Goal: Task Accomplishment & Management: Use online tool/utility

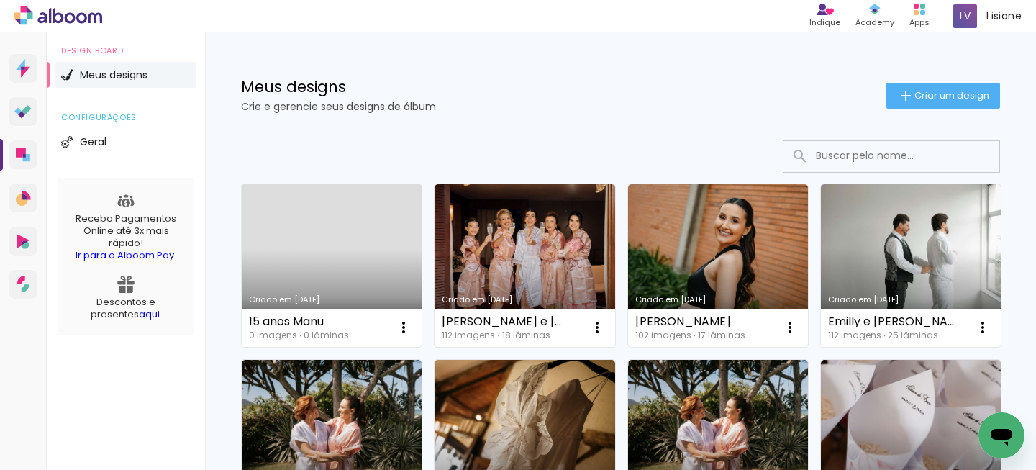
click at [341, 243] on link "Criado em [DATE]" at bounding box center [332, 265] width 180 height 163
click at [335, 277] on link "Criado em [DATE]" at bounding box center [332, 265] width 180 height 163
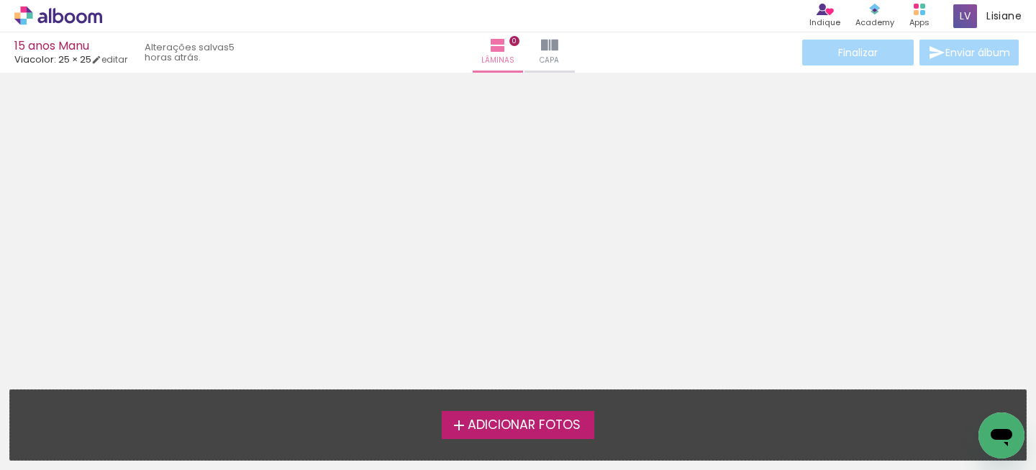
click at [468, 420] on span "Adicionar Fotos" at bounding box center [524, 425] width 113 height 13
click at [0, 0] on input "file" at bounding box center [0, 0] width 0 height 0
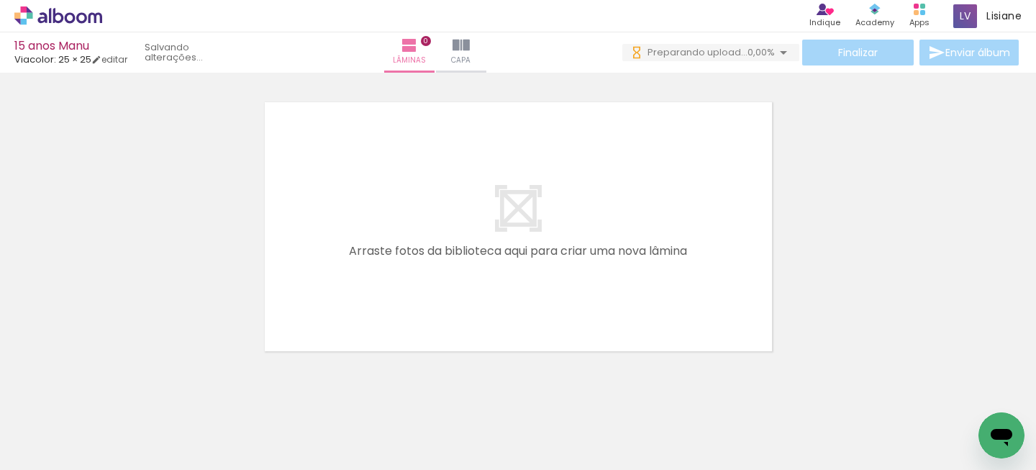
click at [154, 422] on div at bounding box center [144, 421] width 48 height 71
drag, startPoint x: 248, startPoint y: 425, endPoint x: 286, endPoint y: 353, distance: 81.1
click at [246, 419] on div at bounding box center [224, 421] width 43 height 65
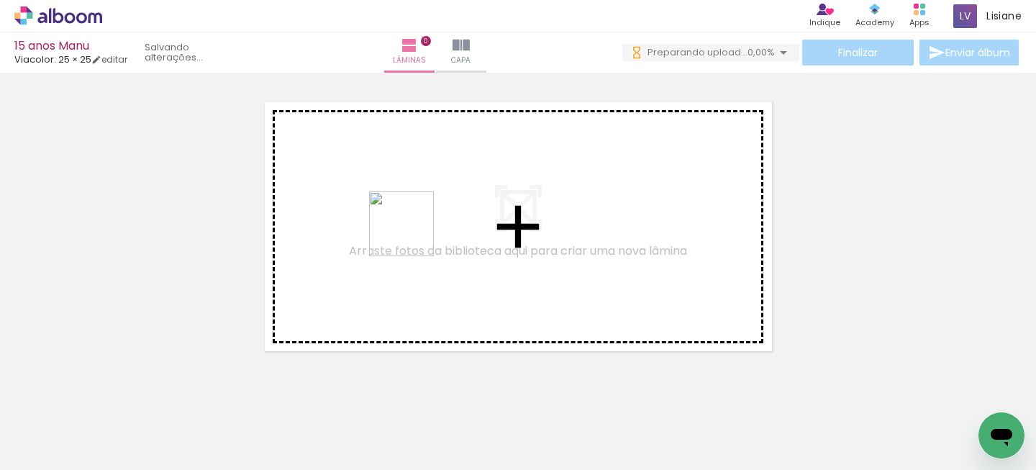
drag, startPoint x: 232, startPoint y: 417, endPoint x: 412, endPoint y: 230, distance: 259.1
click at [415, 231] on quentale-workspace at bounding box center [518, 235] width 1036 height 470
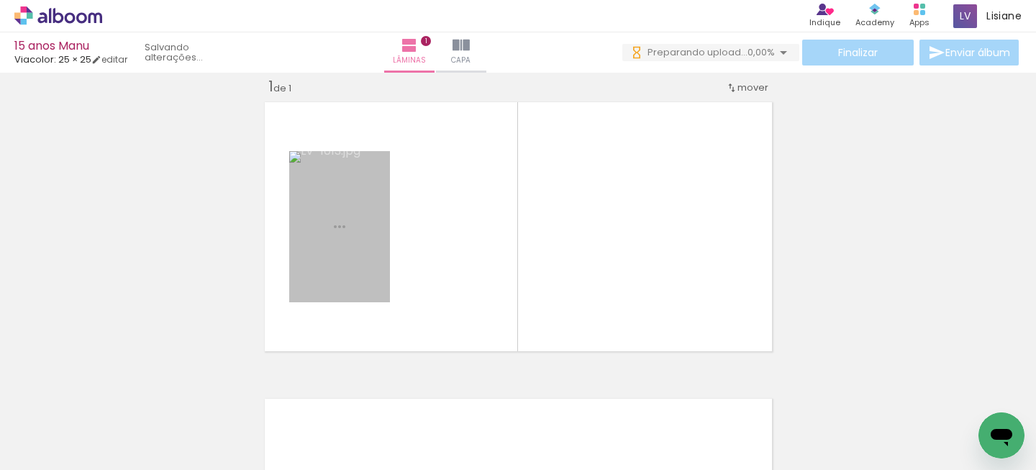
scroll to position [18, 0]
drag, startPoint x: 340, startPoint y: 230, endPoint x: 220, endPoint y: 445, distance: 246.9
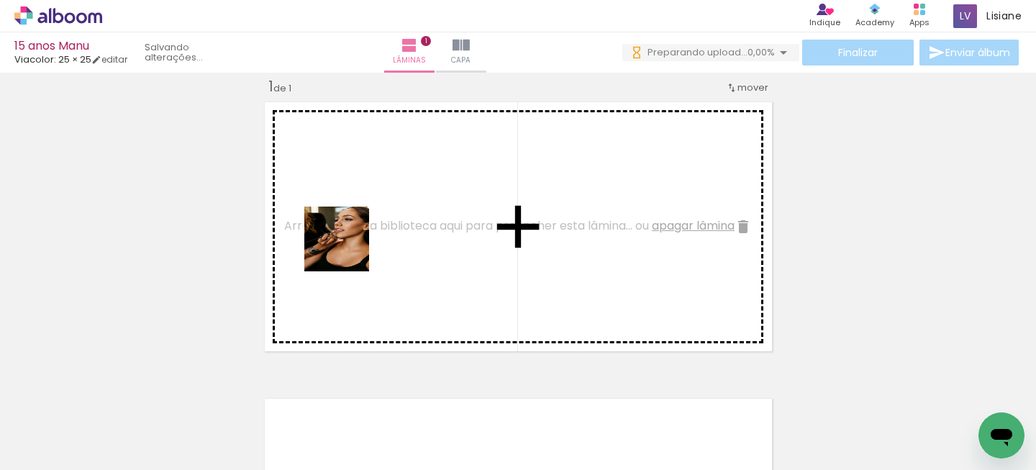
drag, startPoint x: 146, startPoint y: 433, endPoint x: 398, endPoint y: 177, distance: 358.8
click at [400, 178] on quentale-workspace at bounding box center [518, 235] width 1036 height 470
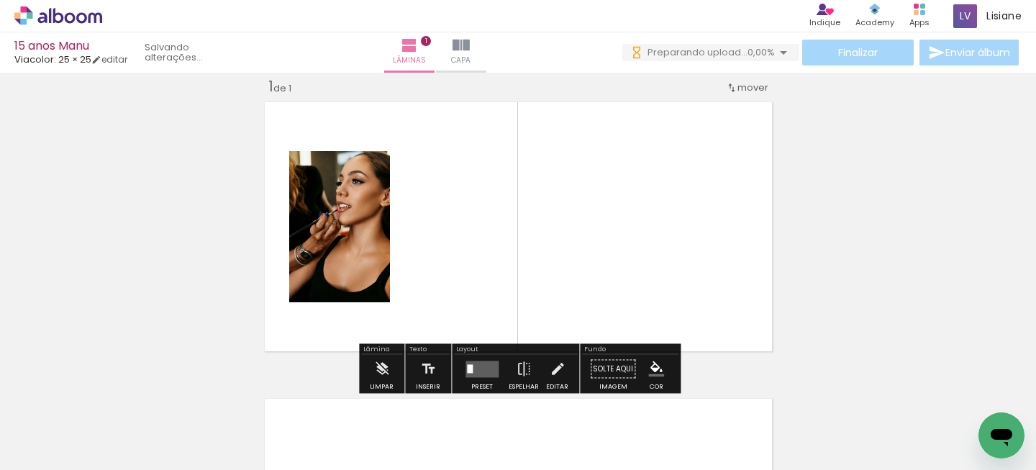
drag, startPoint x: 306, startPoint y: 438, endPoint x: 501, endPoint y: 207, distance: 302.9
click at [501, 207] on quentale-workspace at bounding box center [518, 235] width 1036 height 470
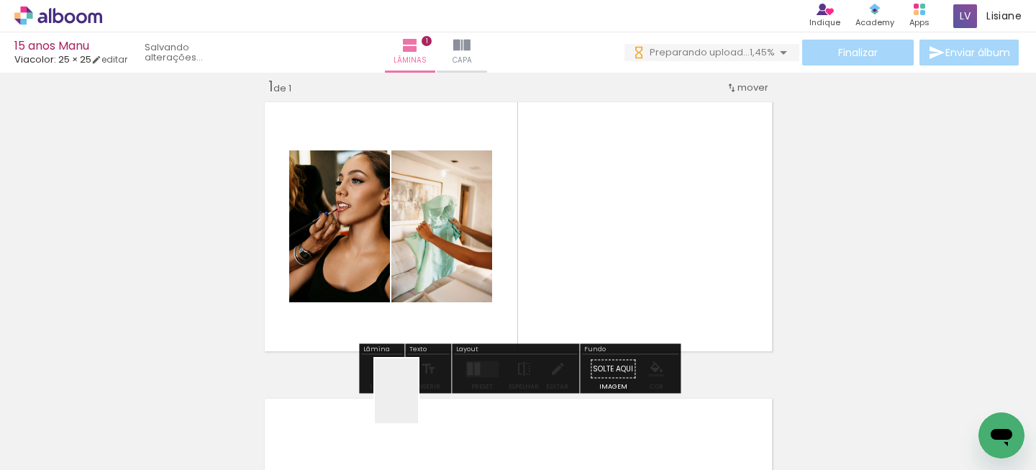
drag, startPoint x: 399, startPoint y: 430, endPoint x: 622, endPoint y: 150, distance: 358.0
click at [623, 150] on quentale-workspace at bounding box center [518, 235] width 1036 height 470
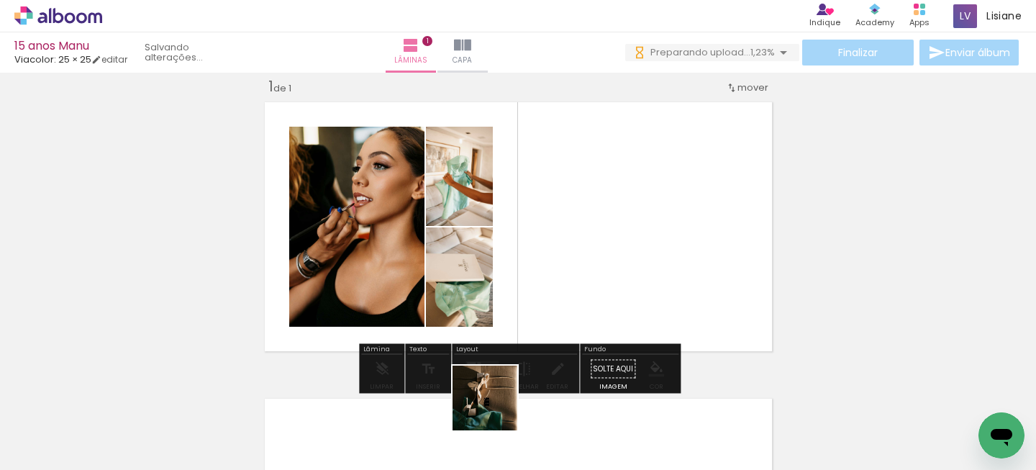
drag, startPoint x: 477, startPoint y: 430, endPoint x: 680, endPoint y: 150, distance: 345.7
click at [680, 150] on quentale-workspace at bounding box center [518, 235] width 1036 height 470
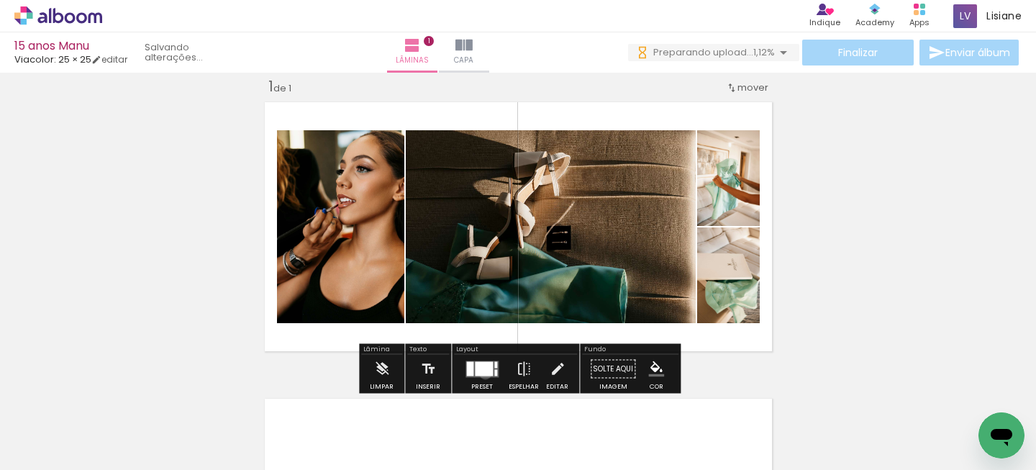
click at [482, 373] on div at bounding box center [484, 368] width 18 height 14
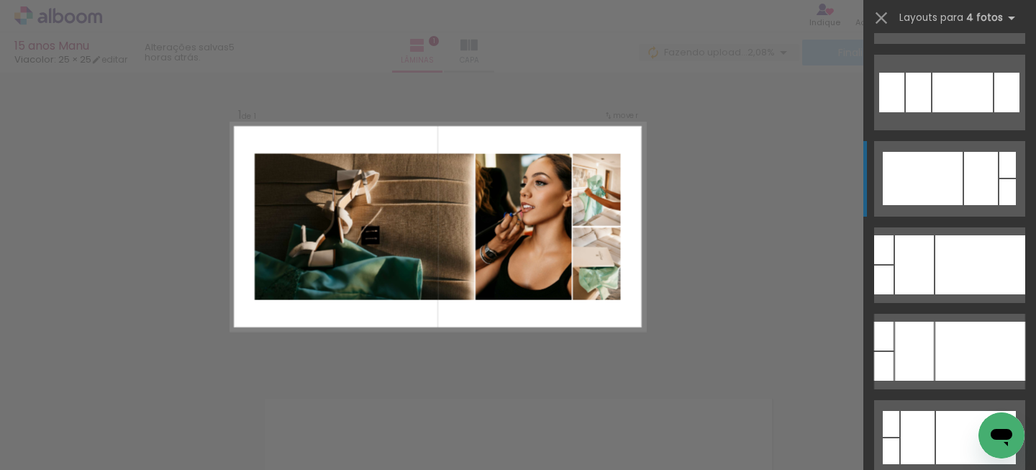
scroll to position [1026, 0]
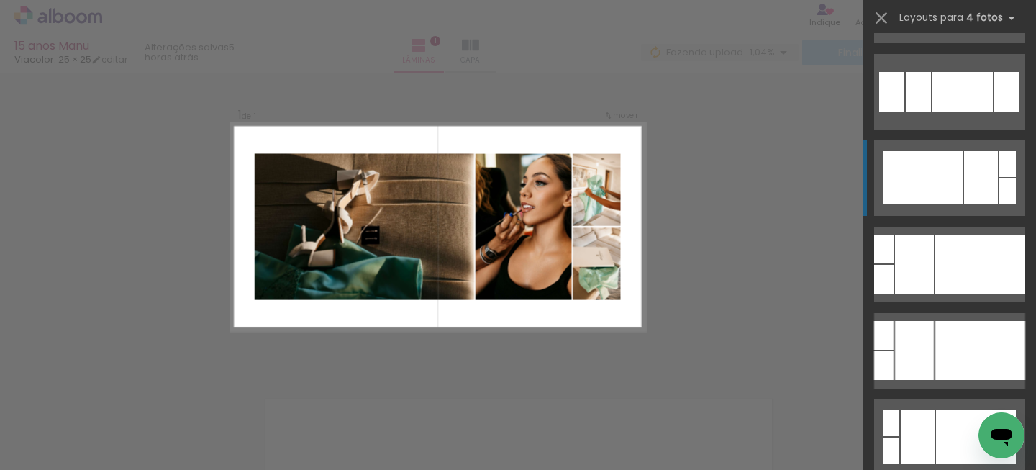
click at [934, 176] on div at bounding box center [923, 177] width 80 height 53
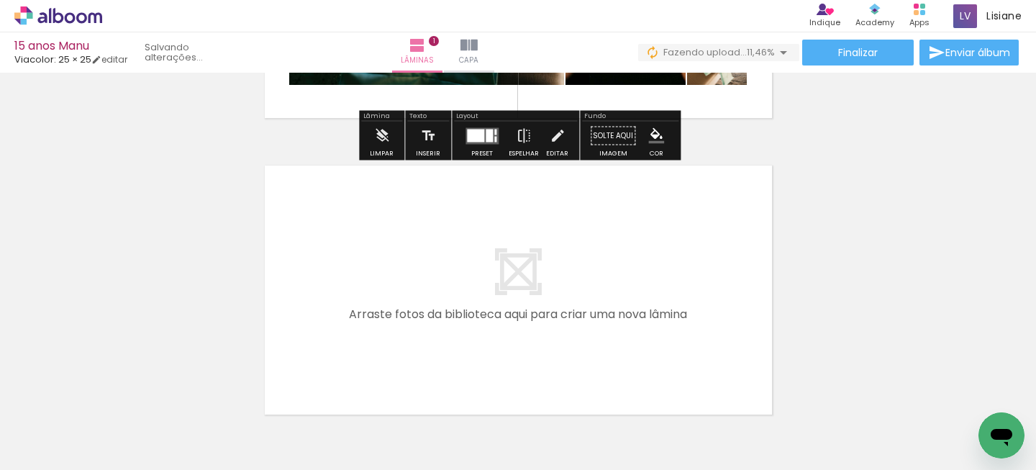
scroll to position [252, 0]
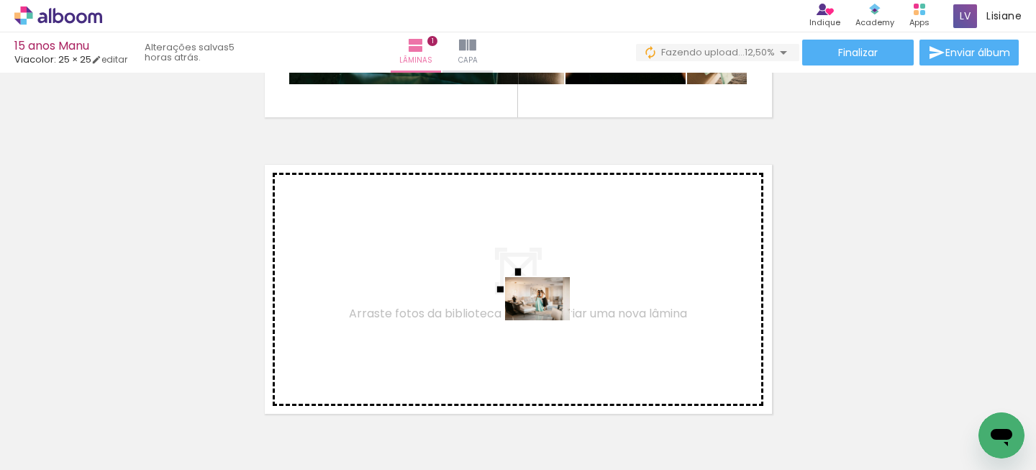
drag, startPoint x: 560, startPoint y: 426, endPoint x: 548, endPoint y: 320, distance: 106.4
click at [548, 320] on quentale-workspace at bounding box center [518, 235] width 1036 height 470
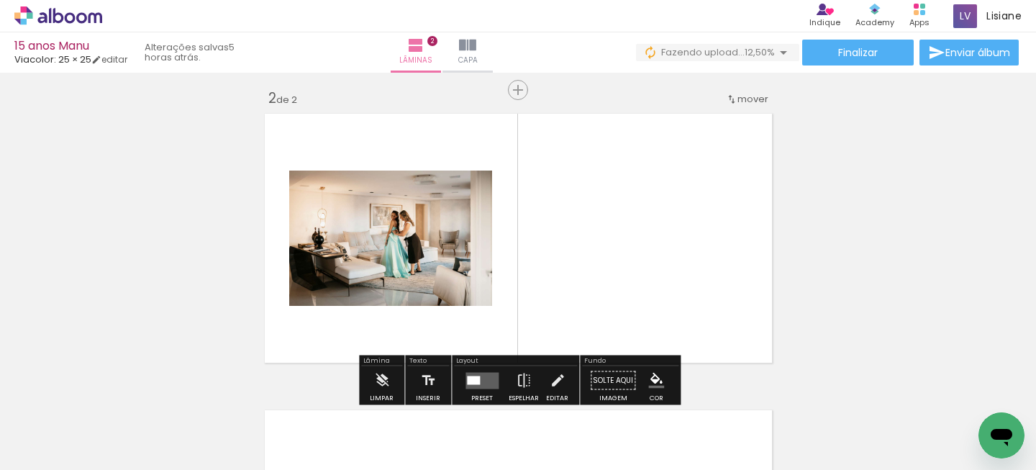
scroll to position [315, 0]
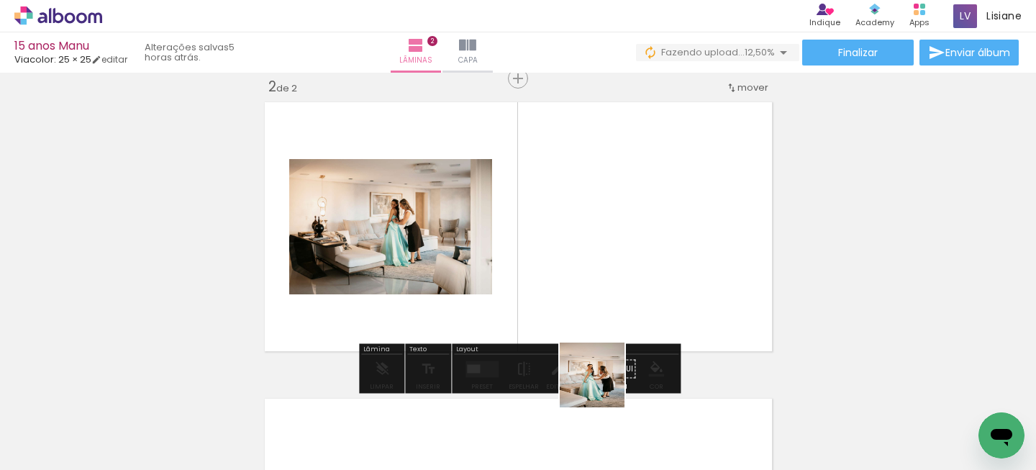
drag, startPoint x: 633, startPoint y: 424, endPoint x: 548, endPoint y: 315, distance: 137.5
click at [540, 293] on quentale-workspace at bounding box center [518, 235] width 1036 height 470
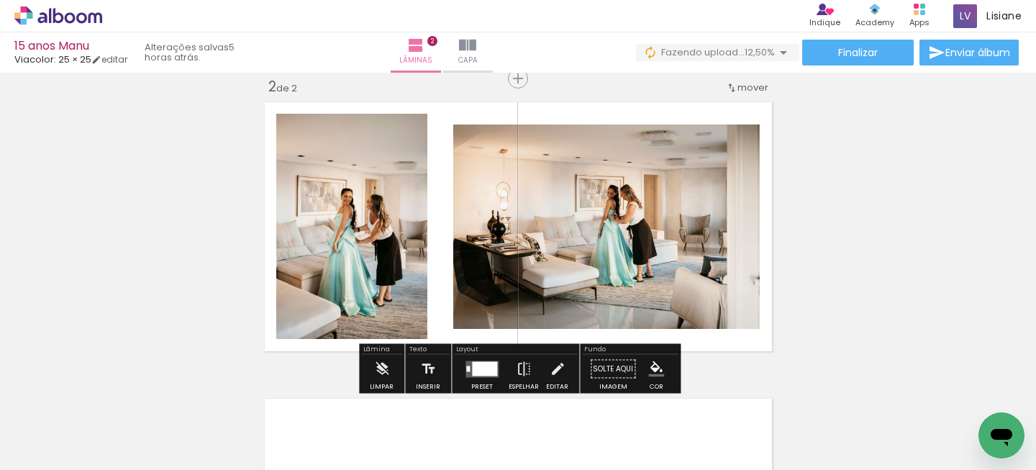
scroll to position [0, 109]
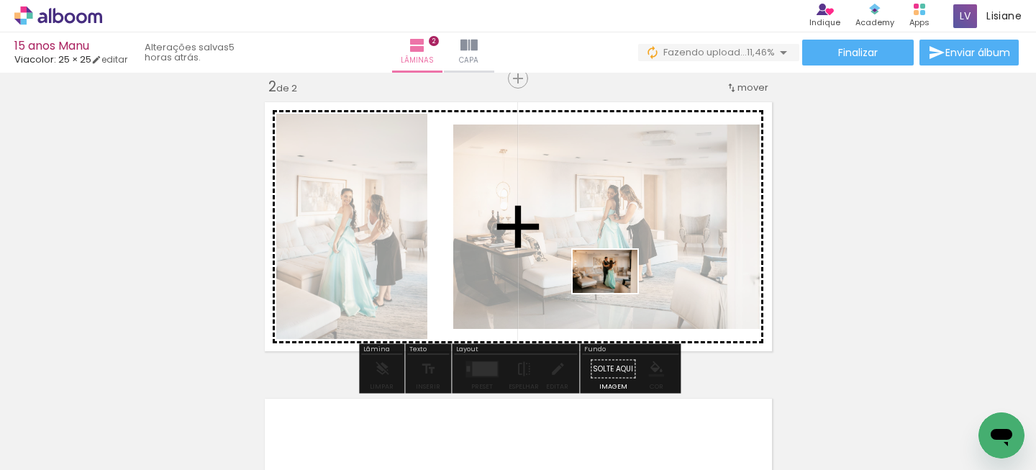
drag, startPoint x: 683, startPoint y: 422, endPoint x: 615, endPoint y: 295, distance: 144.0
click at [615, 292] on quentale-workspace at bounding box center [518, 235] width 1036 height 470
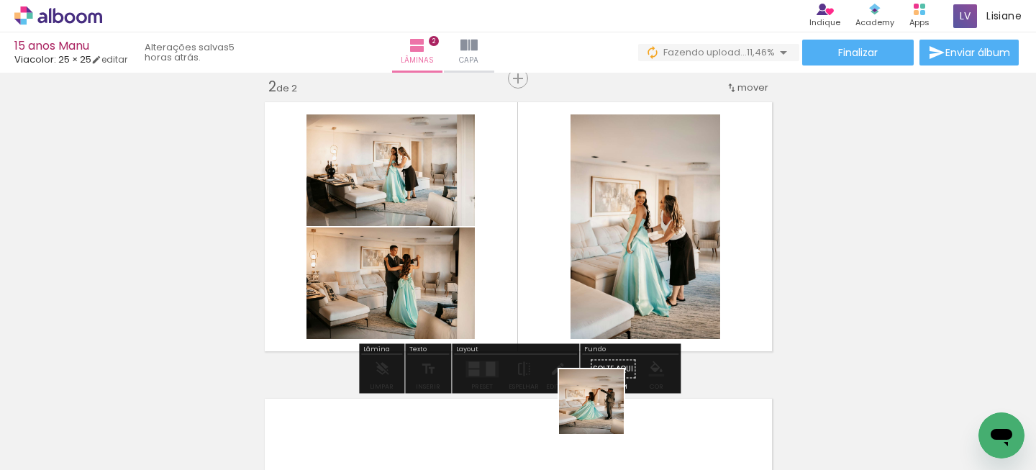
drag, startPoint x: 602, startPoint y: 431, endPoint x: 633, endPoint y: 240, distance: 193.8
click at [633, 240] on quentale-workspace at bounding box center [518, 235] width 1036 height 470
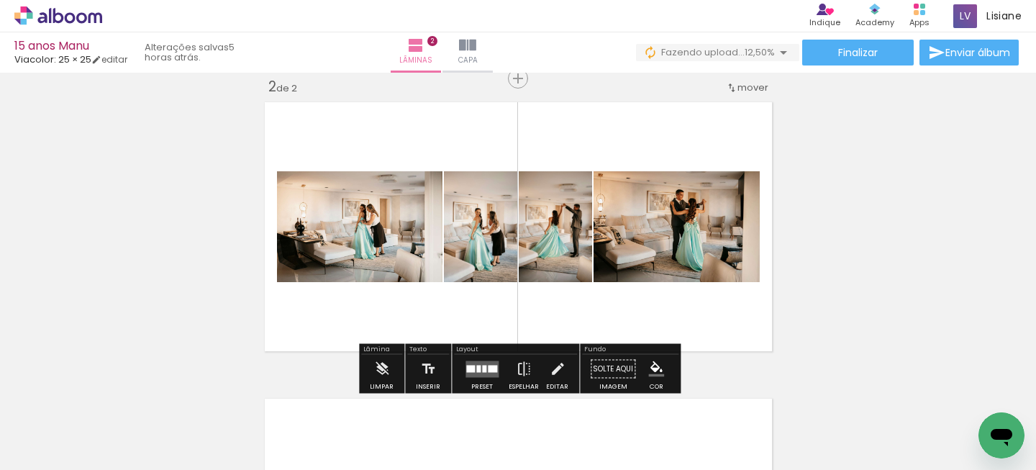
click at [477, 361] on quentale-layouter at bounding box center [482, 369] width 33 height 17
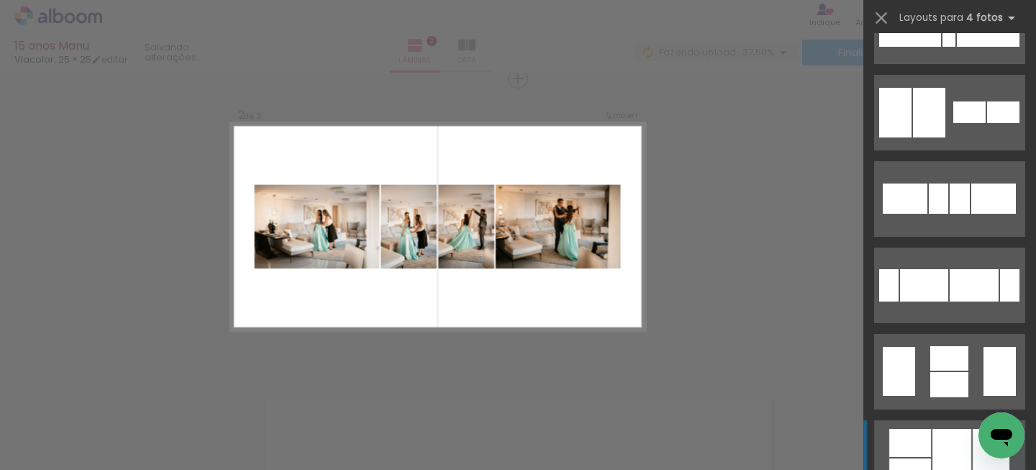
scroll to position [0, 0]
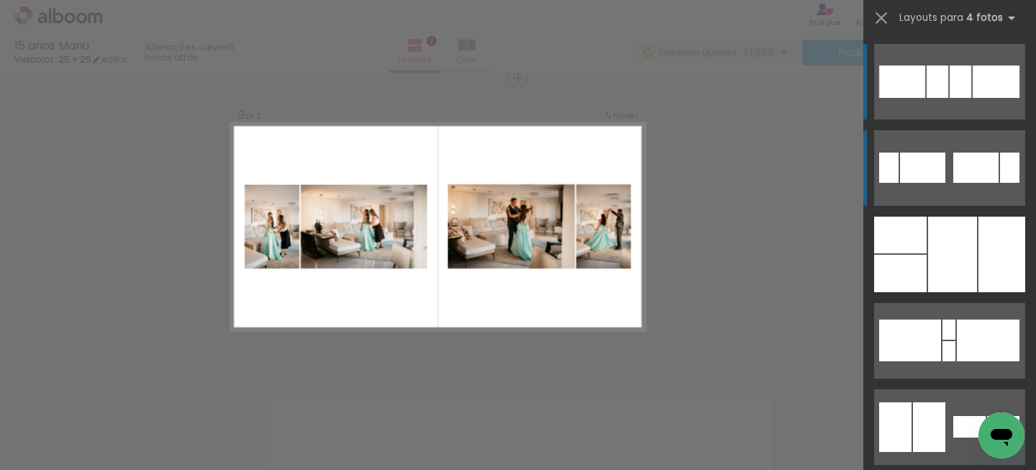
click at [962, 178] on div at bounding box center [976, 168] width 45 height 30
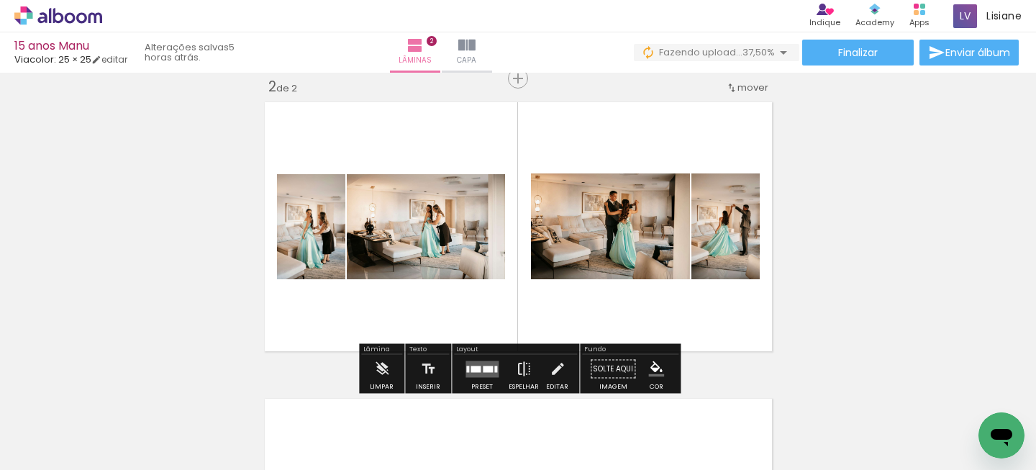
click at [517, 368] on iron-icon at bounding box center [524, 369] width 16 height 29
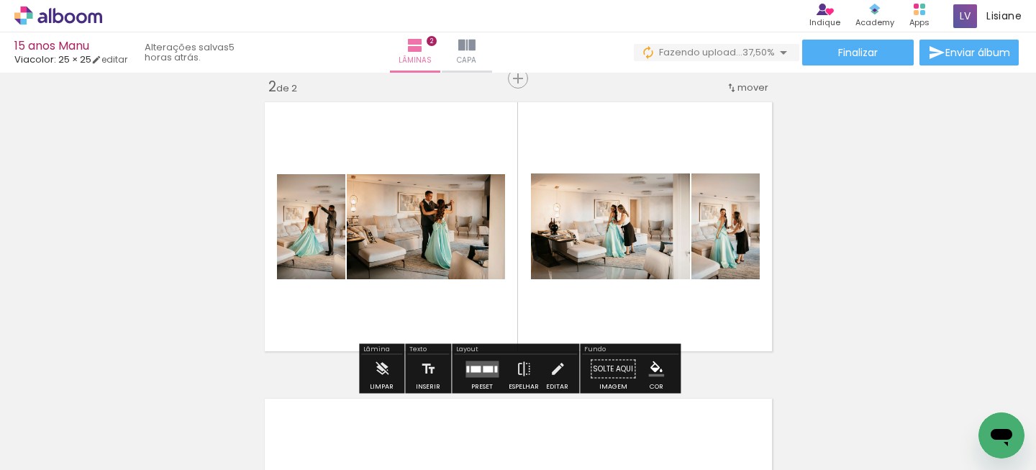
click at [467, 312] on quentale-layouter at bounding box center [518, 226] width 519 height 261
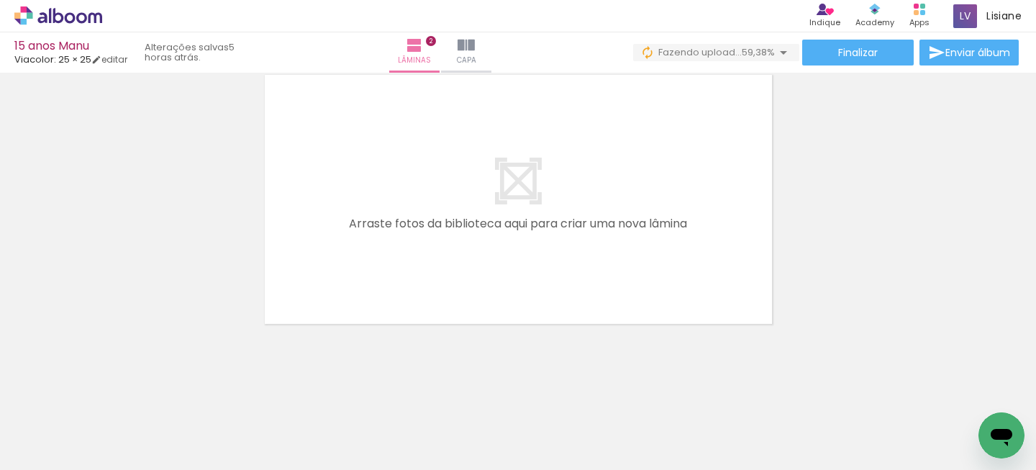
scroll to position [0, 366]
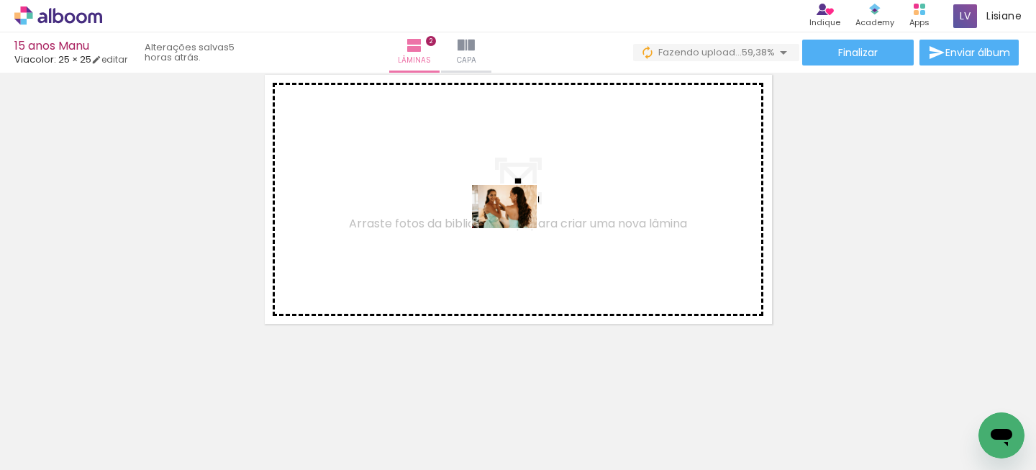
drag, startPoint x: 519, startPoint y: 430, endPoint x: 504, endPoint y: 220, distance: 210.7
click at [511, 222] on quentale-workspace at bounding box center [518, 235] width 1036 height 470
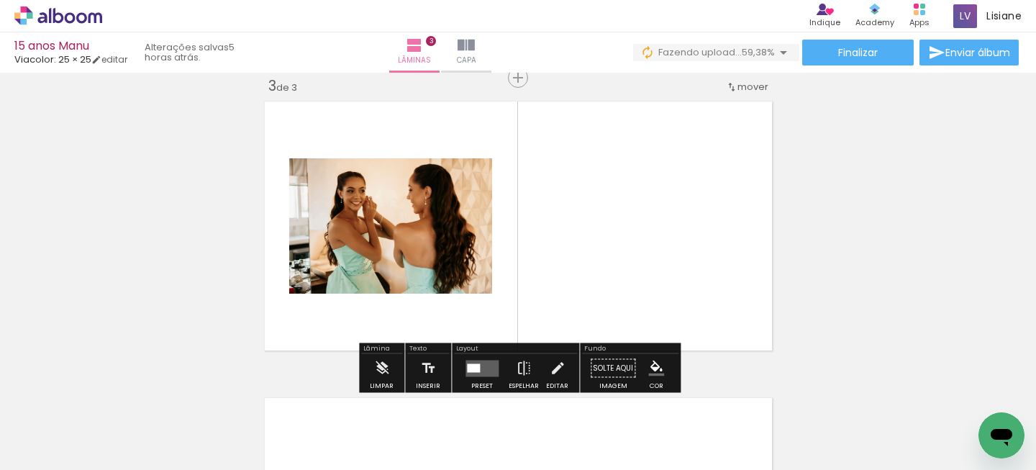
scroll to position [611, 0]
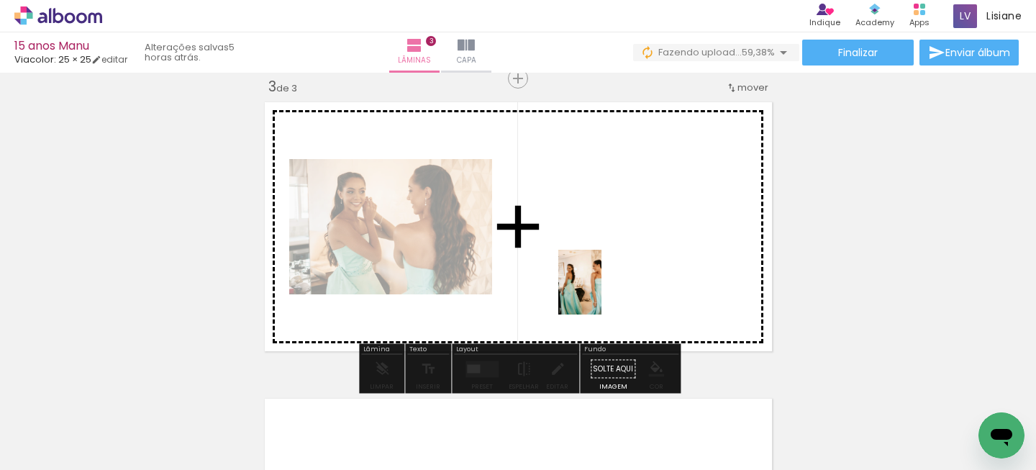
drag, startPoint x: 590, startPoint y: 433, endPoint x: 602, endPoint y: 293, distance: 140.1
click at [602, 293] on quentale-workspace at bounding box center [518, 235] width 1036 height 470
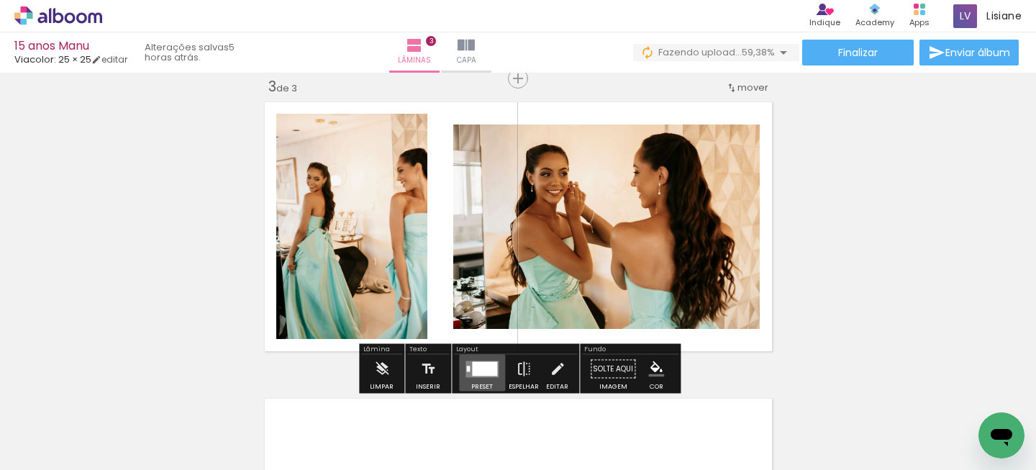
click at [476, 375] on quentale-layouter at bounding box center [482, 369] width 33 height 17
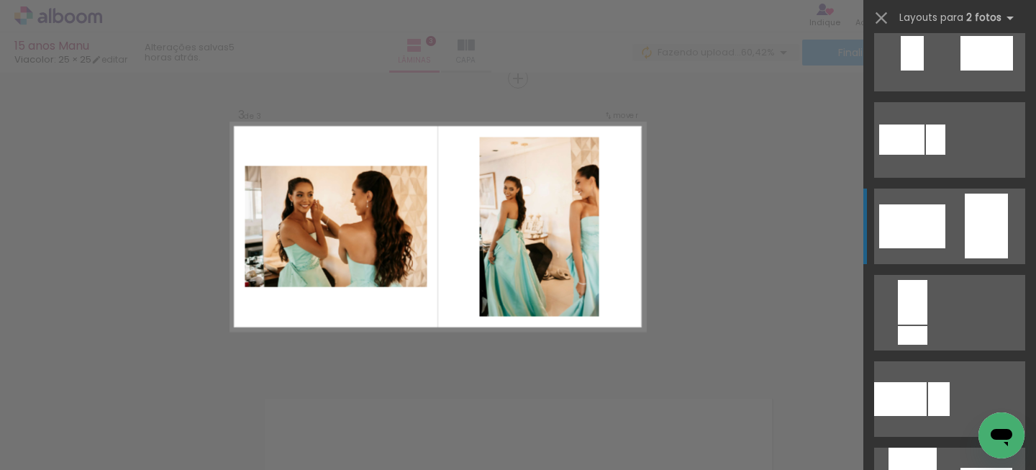
scroll to position [0, 0]
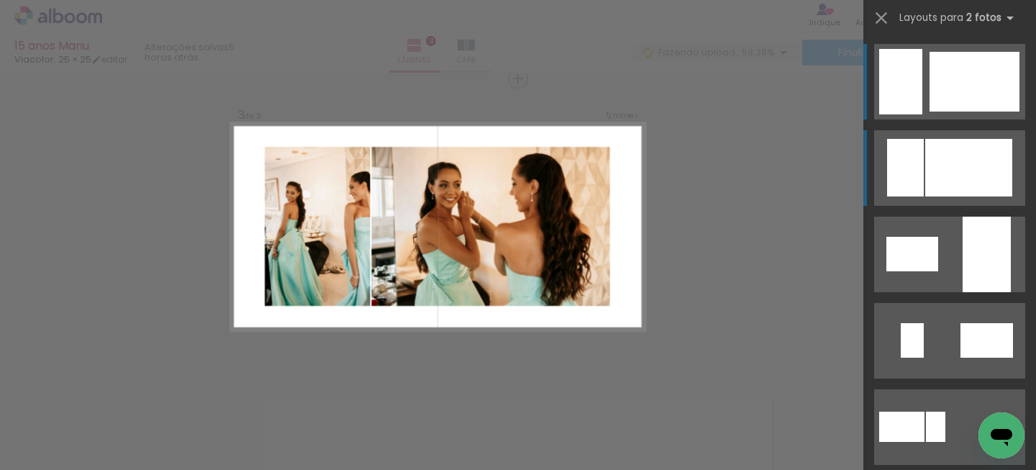
click at [948, 158] on div at bounding box center [969, 168] width 87 height 58
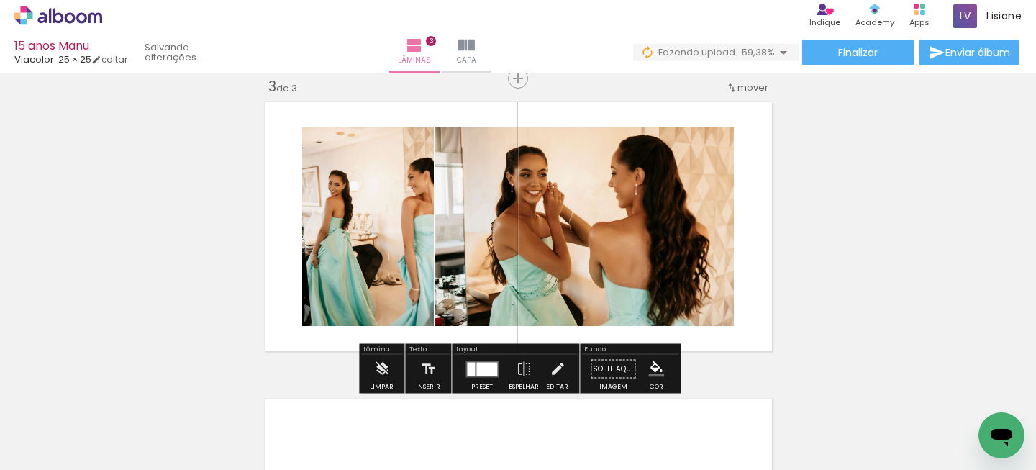
click at [523, 366] on iron-icon at bounding box center [524, 369] width 16 height 29
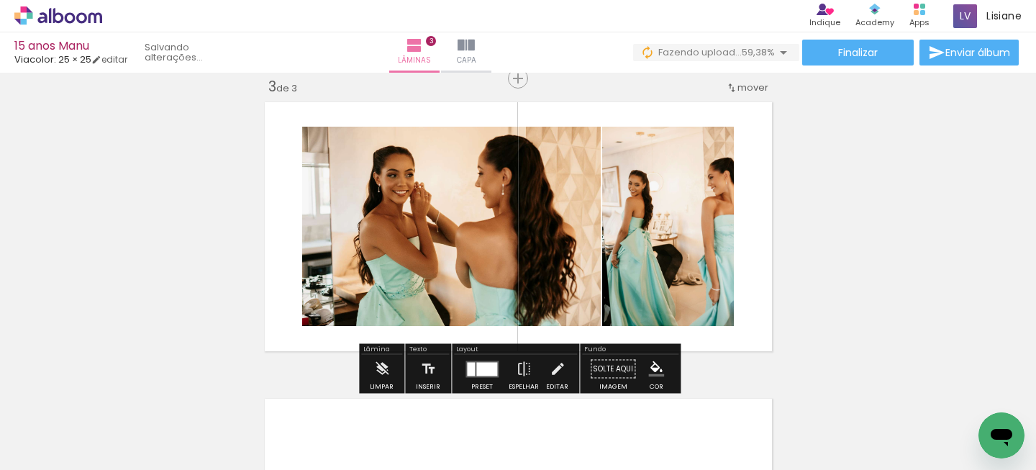
click at [492, 362] on div at bounding box center [487, 369] width 21 height 14
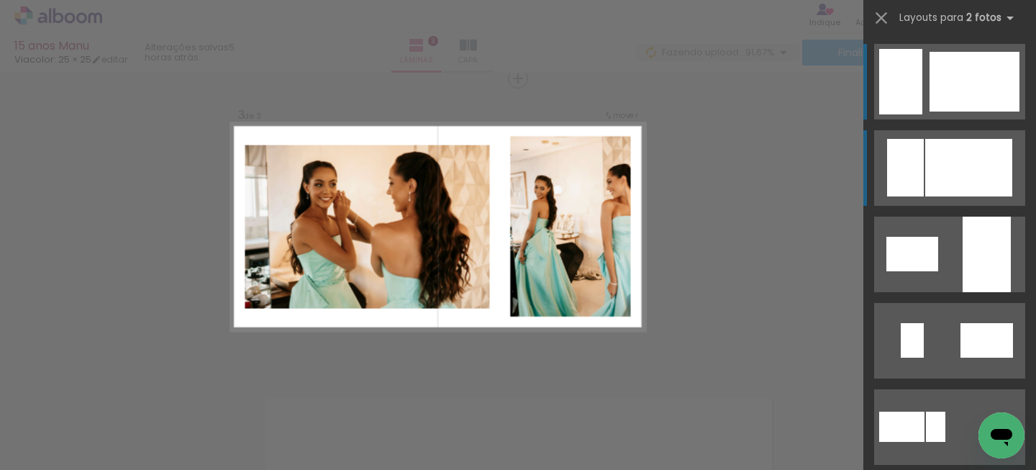
click at [931, 84] on div at bounding box center [975, 82] width 90 height 60
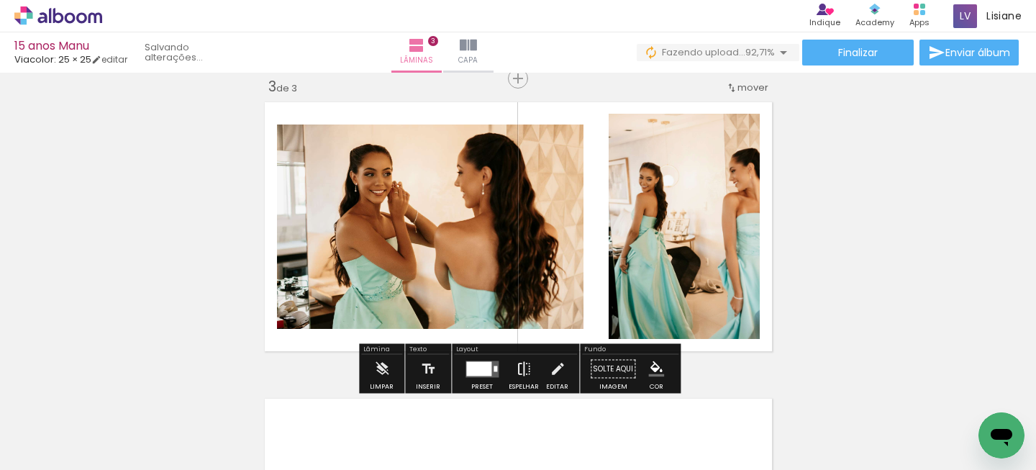
click at [518, 366] on iron-icon at bounding box center [524, 369] width 16 height 29
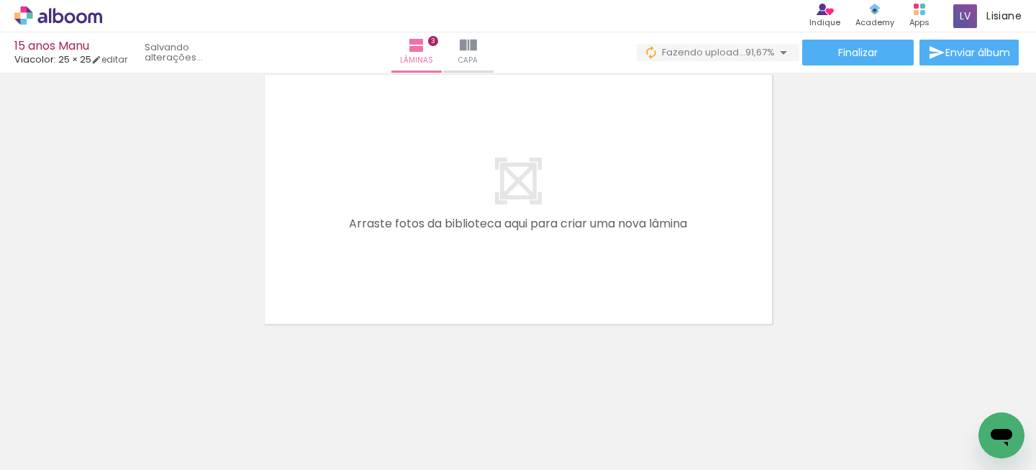
scroll to position [0, 590]
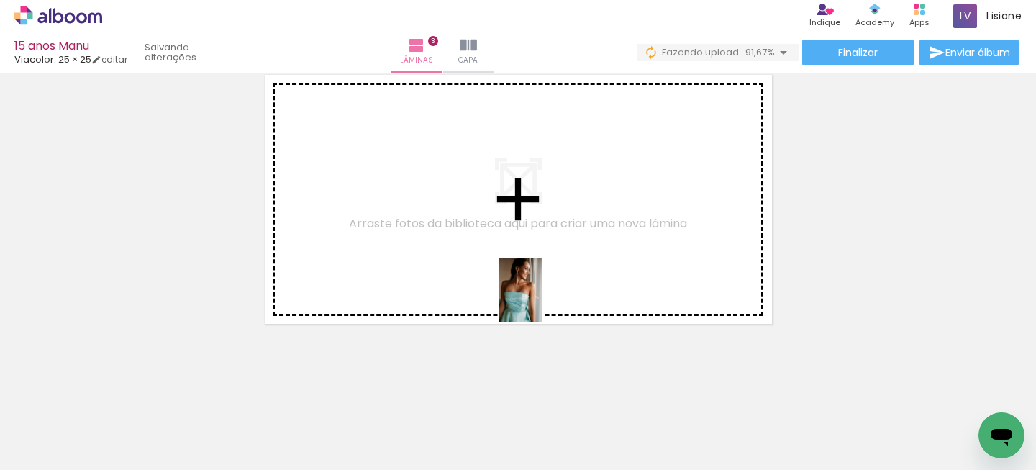
drag, startPoint x: 533, startPoint y: 420, endPoint x: 552, endPoint y: 268, distance: 152.3
click at [552, 268] on quentale-workspace at bounding box center [518, 235] width 1036 height 470
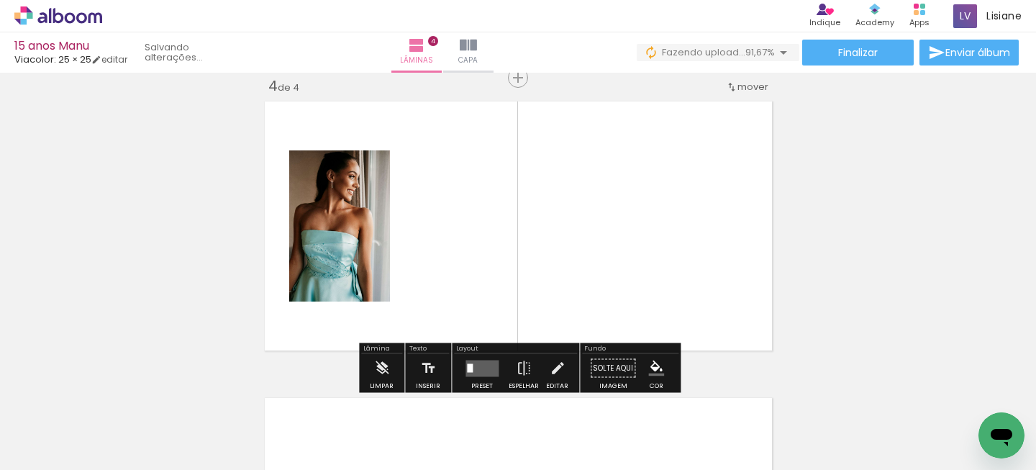
scroll to position [908, 0]
drag, startPoint x: 608, startPoint y: 423, endPoint x: 608, endPoint y: 298, distance: 125.2
click at [608, 302] on quentale-workspace at bounding box center [518, 235] width 1036 height 470
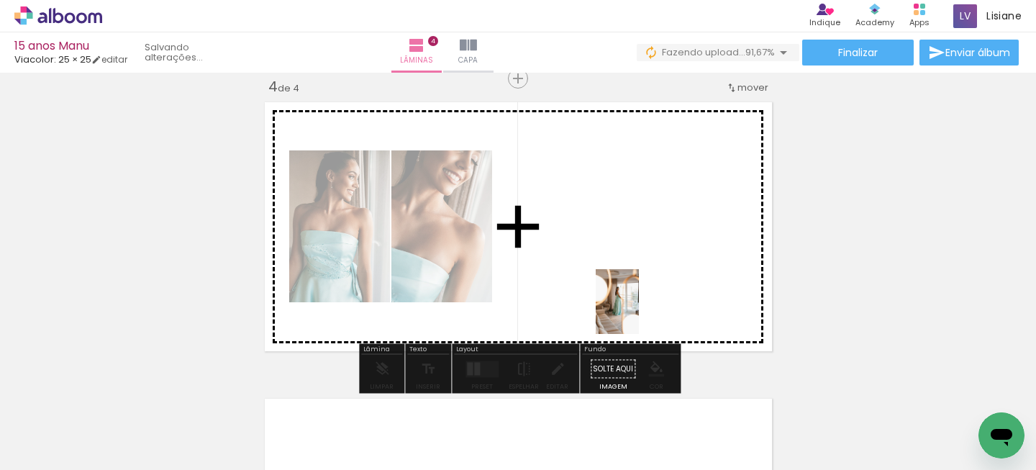
drag, startPoint x: 454, startPoint y: 430, endPoint x: 637, endPoint y: 309, distance: 219.6
click at [640, 310] on quentale-workspace at bounding box center [518, 235] width 1036 height 470
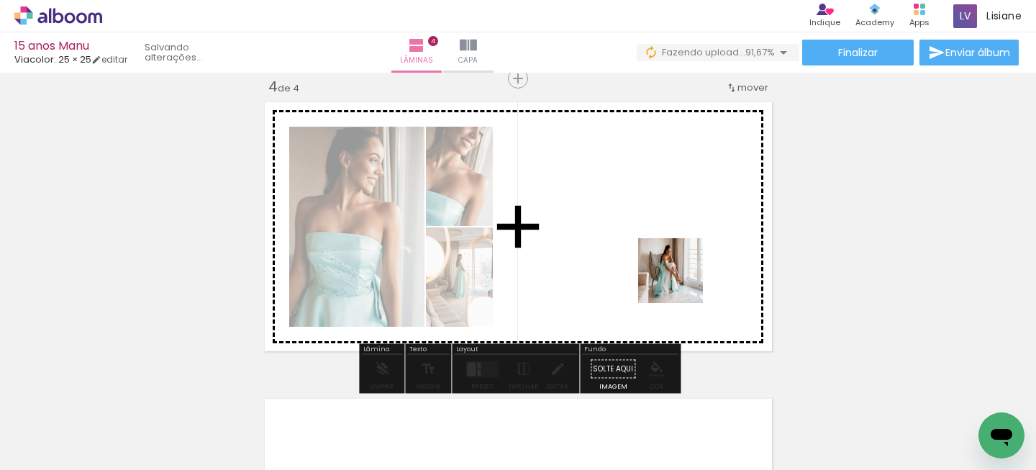
drag, startPoint x: 689, startPoint y: 430, endPoint x: 732, endPoint y: 321, distance: 117.0
click at [682, 266] on quentale-workspace at bounding box center [518, 235] width 1036 height 470
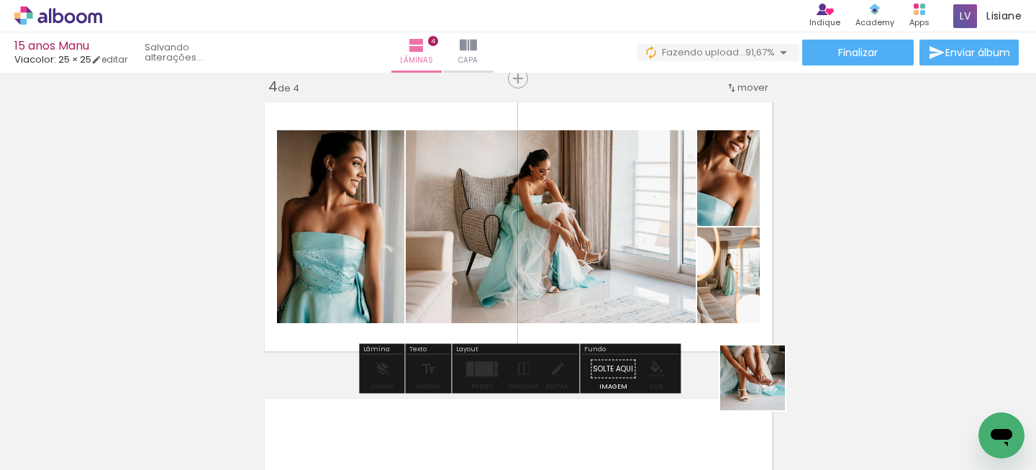
drag, startPoint x: 780, startPoint y: 431, endPoint x: 715, endPoint y: 306, distance: 141.0
click at [708, 297] on quentale-workspace at bounding box center [518, 235] width 1036 height 470
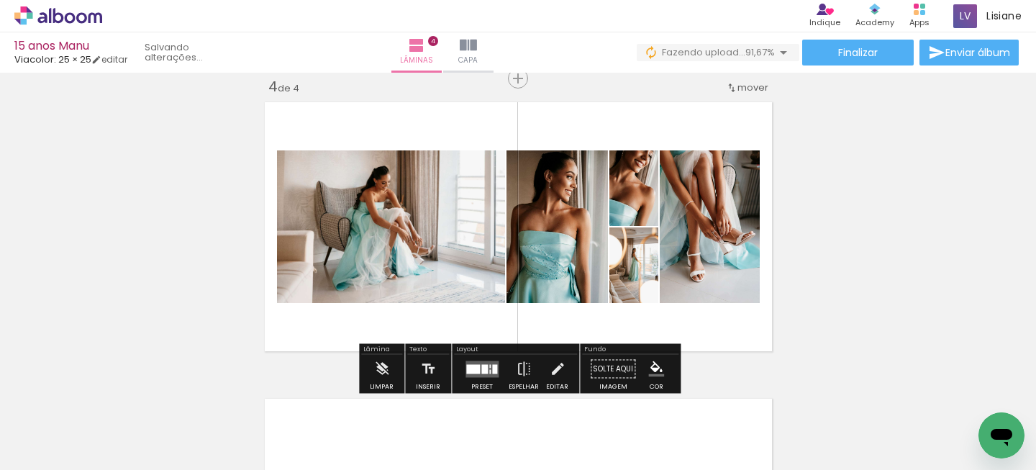
click at [493, 361] on quentale-layouter at bounding box center [482, 369] width 33 height 17
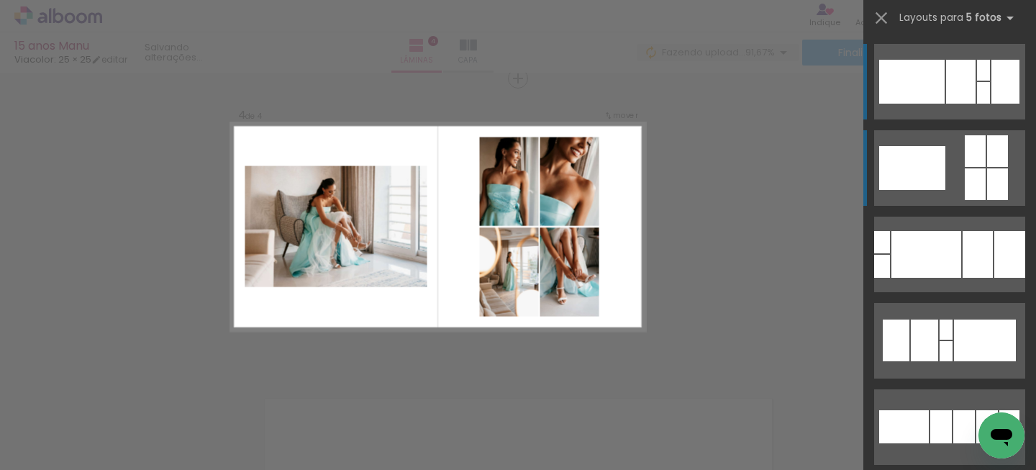
click at [960, 168] on quentale-layouter at bounding box center [950, 168] width 151 height 76
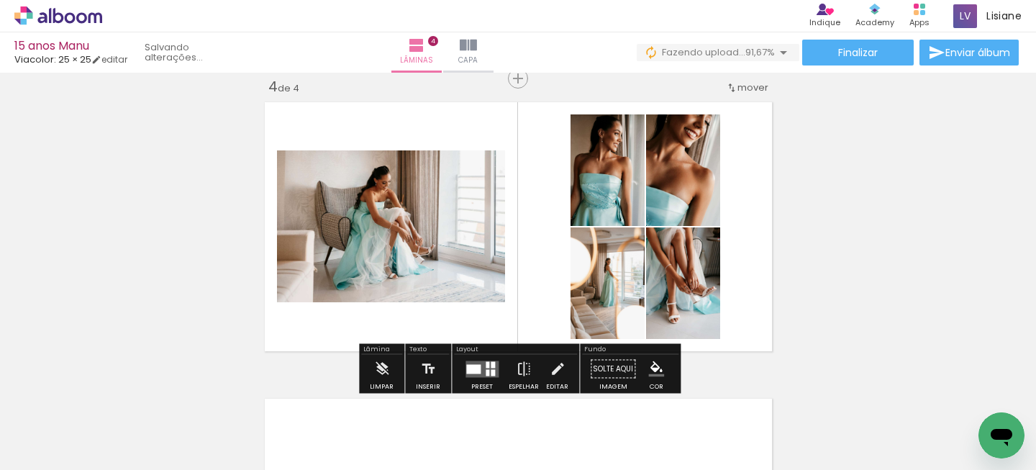
scroll to position [938, 0]
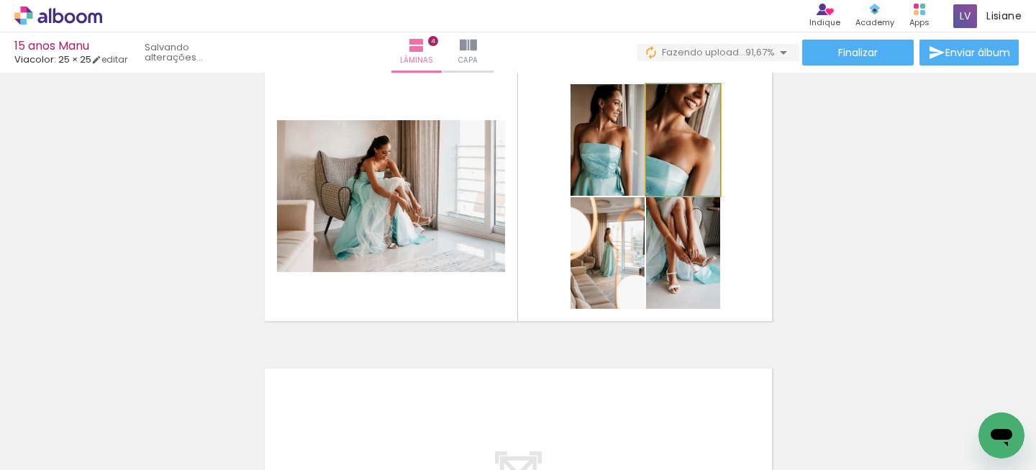
drag, startPoint x: 690, startPoint y: 176, endPoint x: 682, endPoint y: 164, distance: 14.0
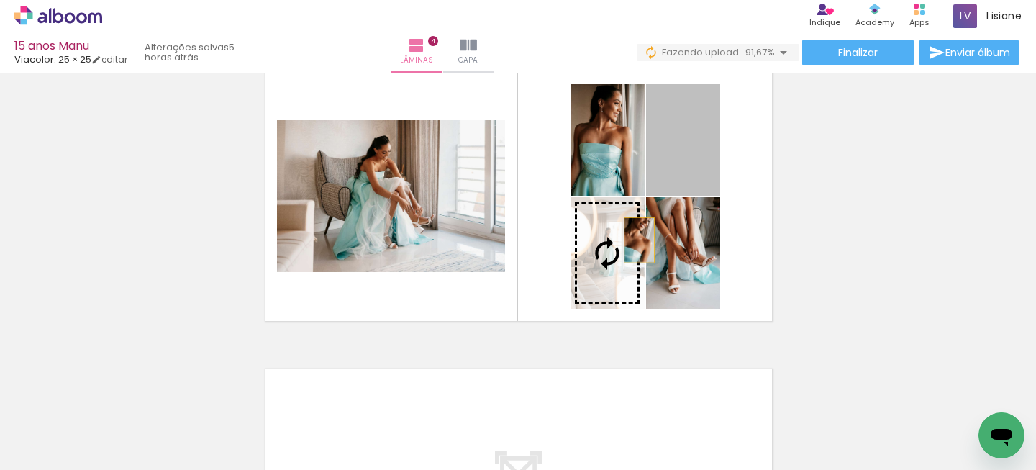
drag, startPoint x: 698, startPoint y: 156, endPoint x: 626, endPoint y: 254, distance: 121.5
click at [0, 0] on slot at bounding box center [0, 0] width 0 height 0
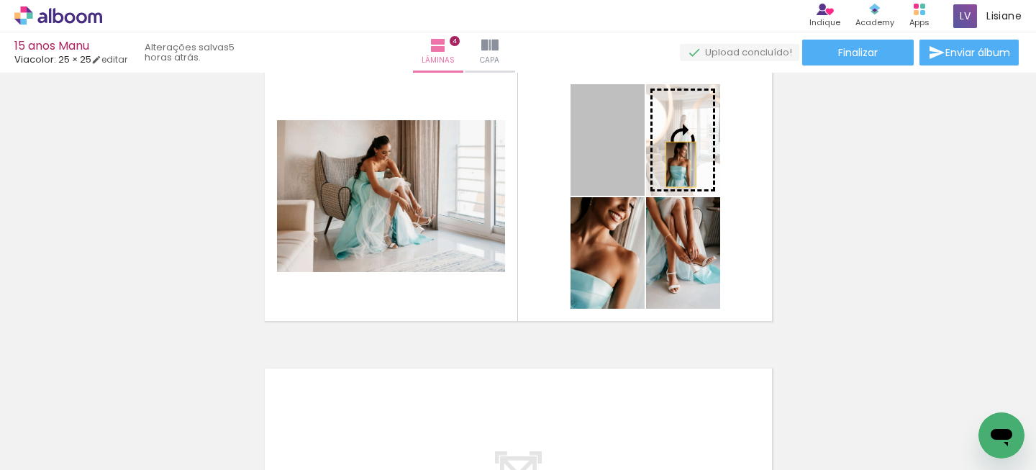
drag, startPoint x: 617, startPoint y: 164, endPoint x: 678, endPoint y: 161, distance: 61.3
click at [0, 0] on slot at bounding box center [0, 0] width 0 height 0
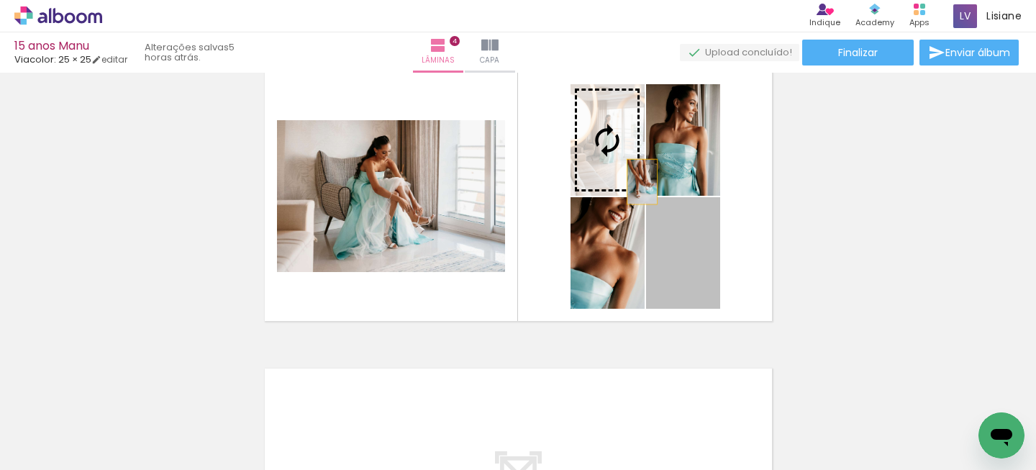
drag, startPoint x: 712, startPoint y: 271, endPoint x: 637, endPoint y: 174, distance: 122.7
click at [0, 0] on slot at bounding box center [0, 0] width 0 height 0
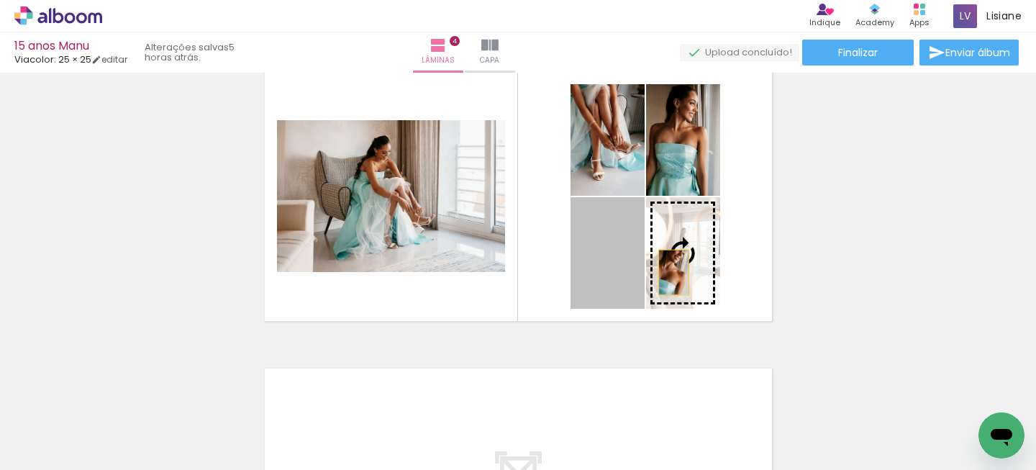
drag, startPoint x: 623, startPoint y: 272, endPoint x: 683, endPoint y: 271, distance: 60.5
click at [0, 0] on slot at bounding box center [0, 0] width 0 height 0
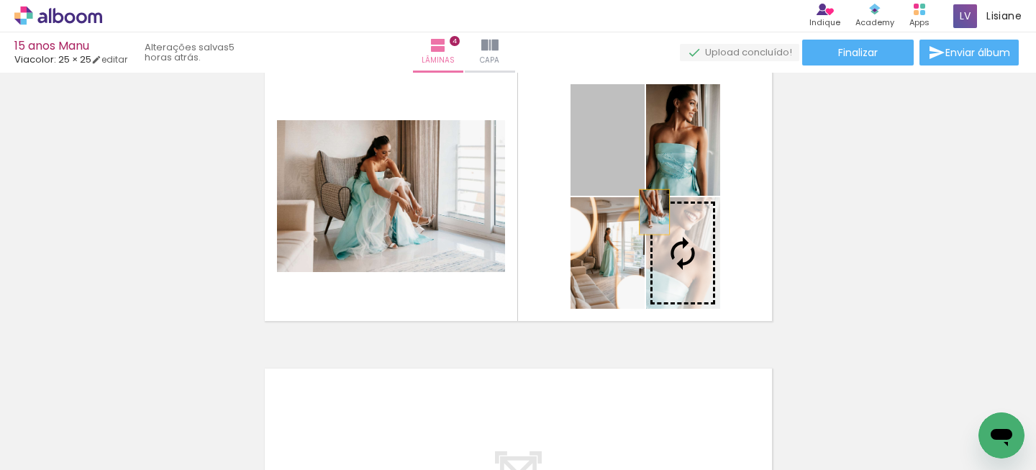
drag, startPoint x: 610, startPoint y: 158, endPoint x: 674, endPoint y: 250, distance: 112.2
click at [0, 0] on slot at bounding box center [0, 0] width 0 height 0
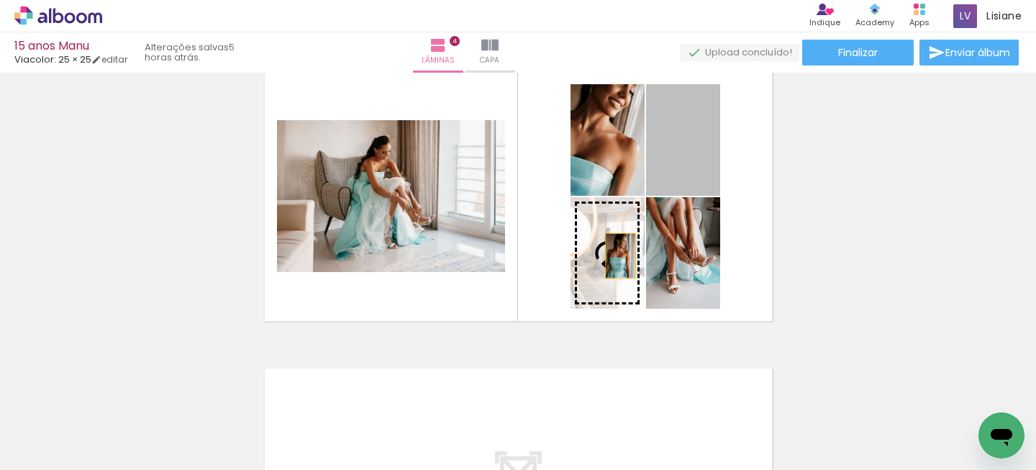
drag, startPoint x: 690, startPoint y: 158, endPoint x: 617, endPoint y: 257, distance: 123.1
click at [0, 0] on slot at bounding box center [0, 0] width 0 height 0
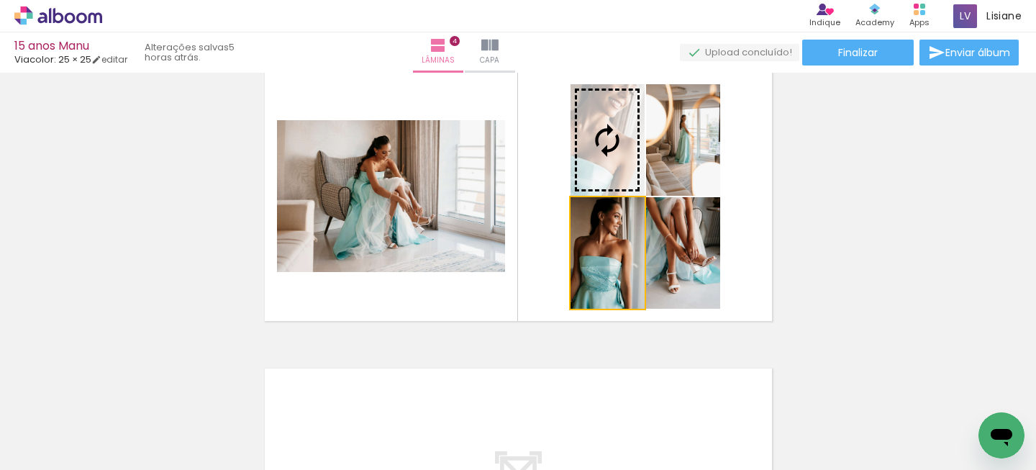
drag, startPoint x: 614, startPoint y: 267, endPoint x: 611, endPoint y: 146, distance: 121.0
click at [0, 0] on slot at bounding box center [0, 0] width 0 height 0
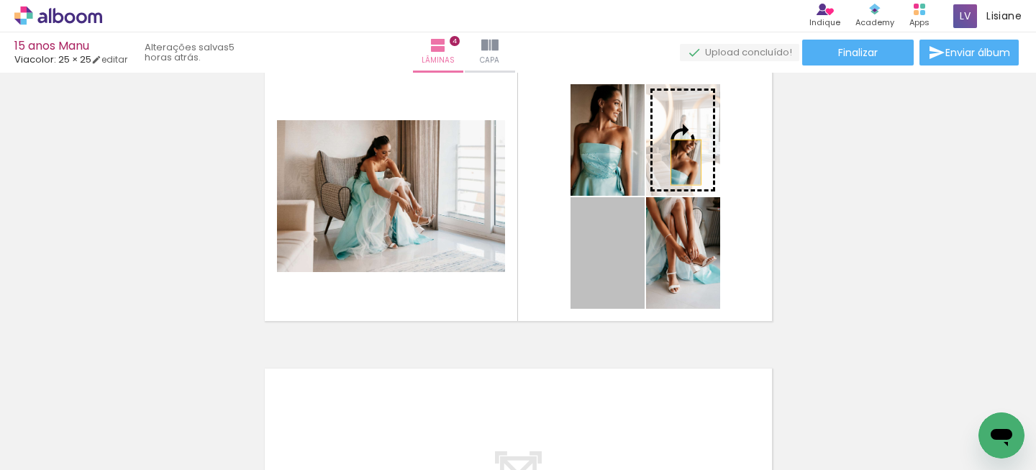
drag, startPoint x: 622, startPoint y: 267, endPoint x: 686, endPoint y: 164, distance: 121.2
click at [0, 0] on slot at bounding box center [0, 0] width 0 height 0
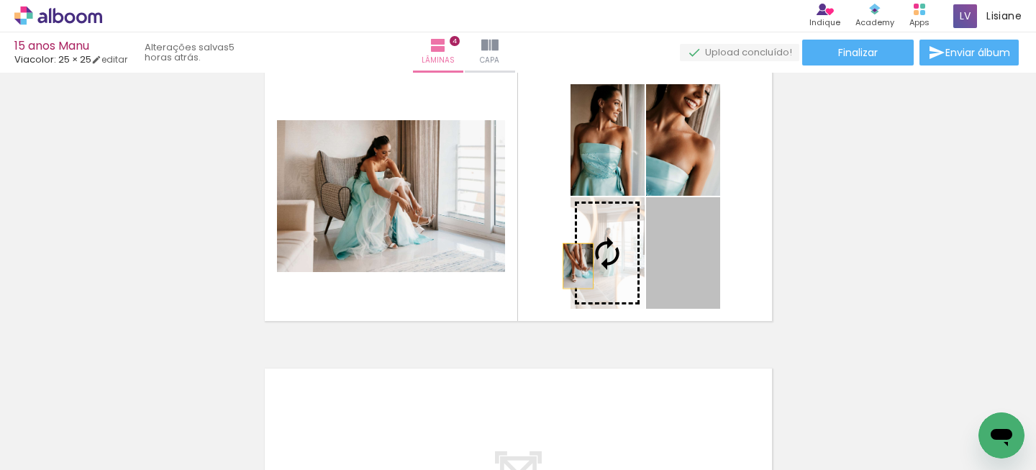
drag, startPoint x: 690, startPoint y: 274, endPoint x: 578, endPoint y: 266, distance: 112.6
click at [0, 0] on slot at bounding box center [0, 0] width 0 height 0
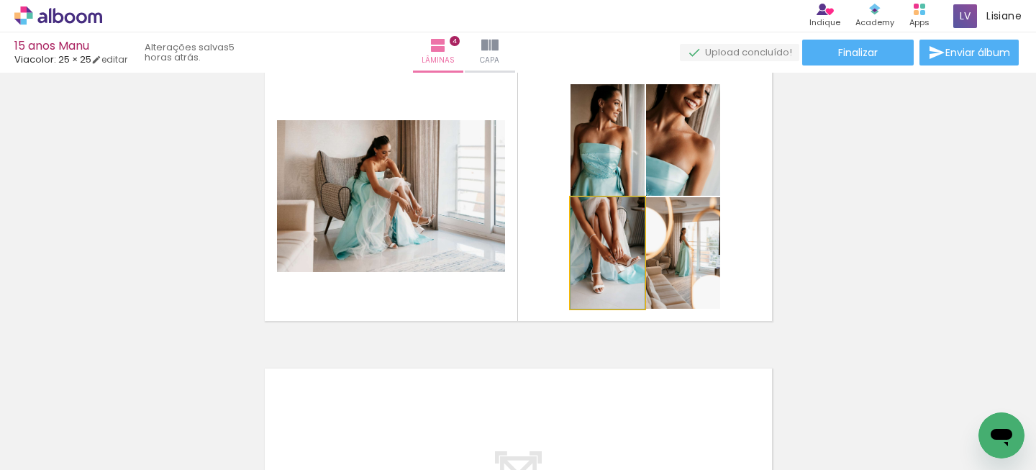
drag, startPoint x: 623, startPoint y: 268, endPoint x: 692, endPoint y: 268, distance: 69.1
click at [0, 0] on slot at bounding box center [0, 0] width 0 height 0
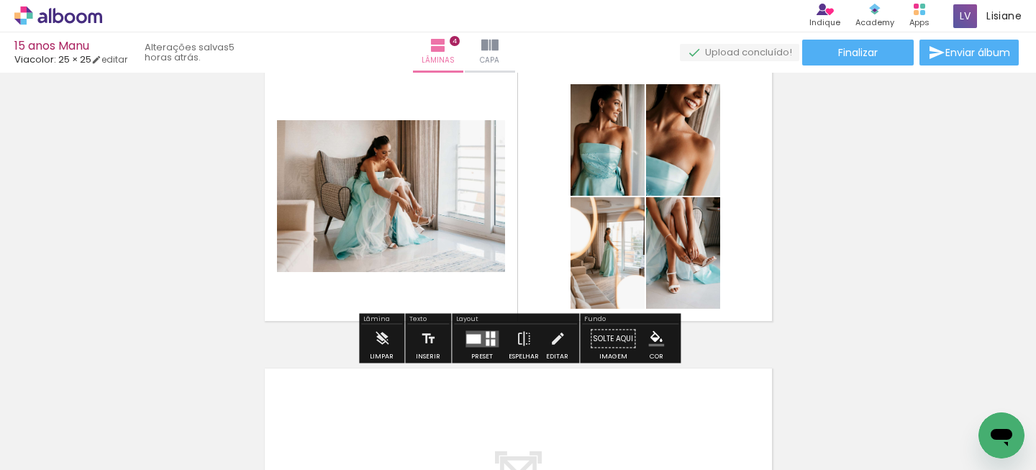
click at [481, 340] on quentale-layouter at bounding box center [482, 338] width 33 height 17
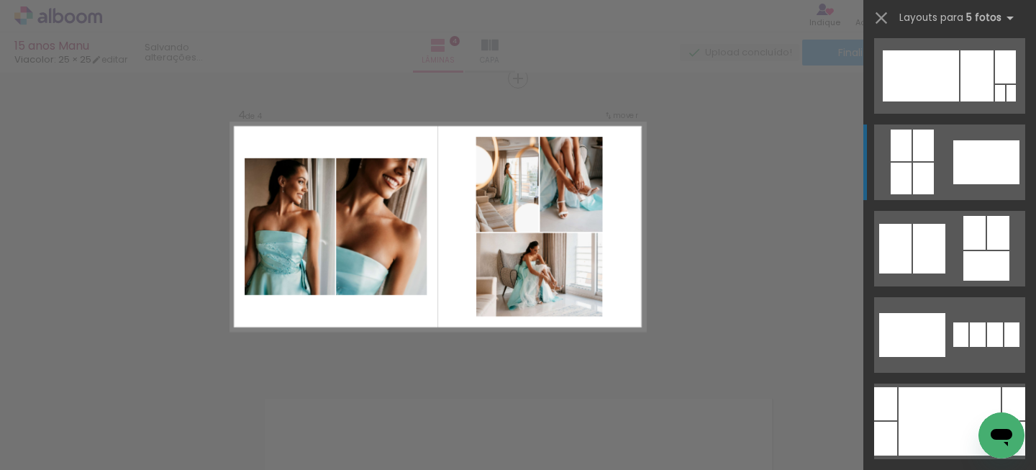
scroll to position [795, 0]
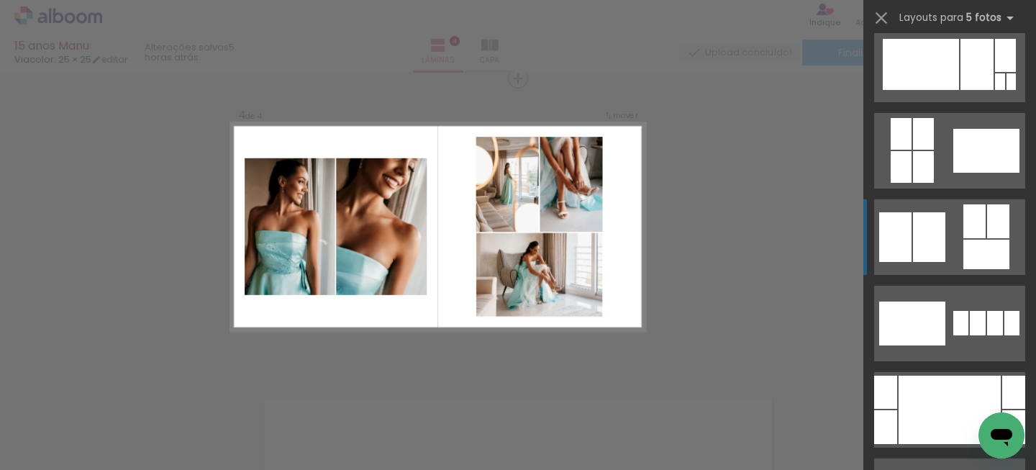
click at [953, 258] on quentale-layouter at bounding box center [950, 237] width 151 height 76
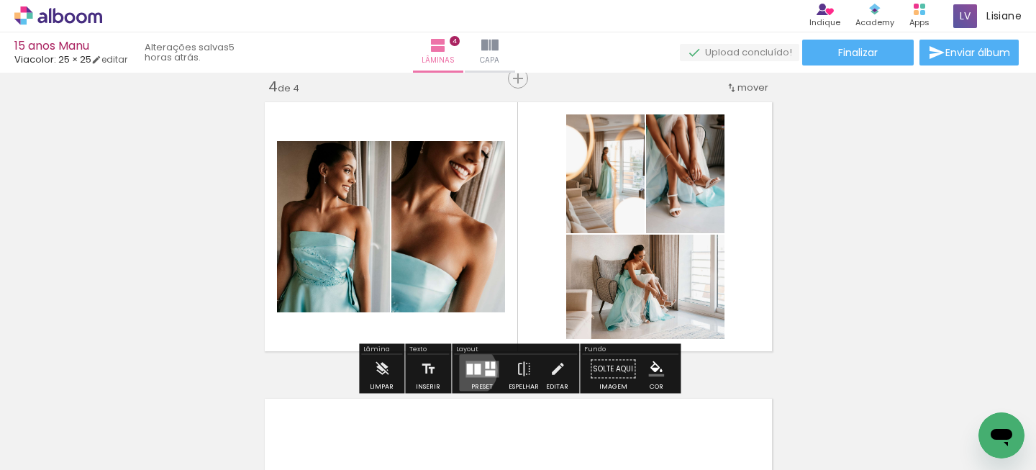
click at [468, 370] on div at bounding box center [469, 368] width 6 height 11
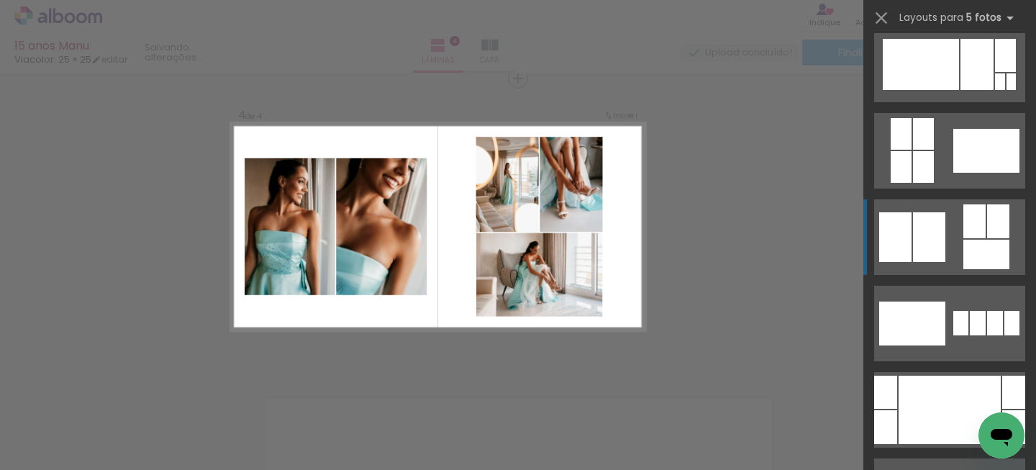
scroll to position [950, 0]
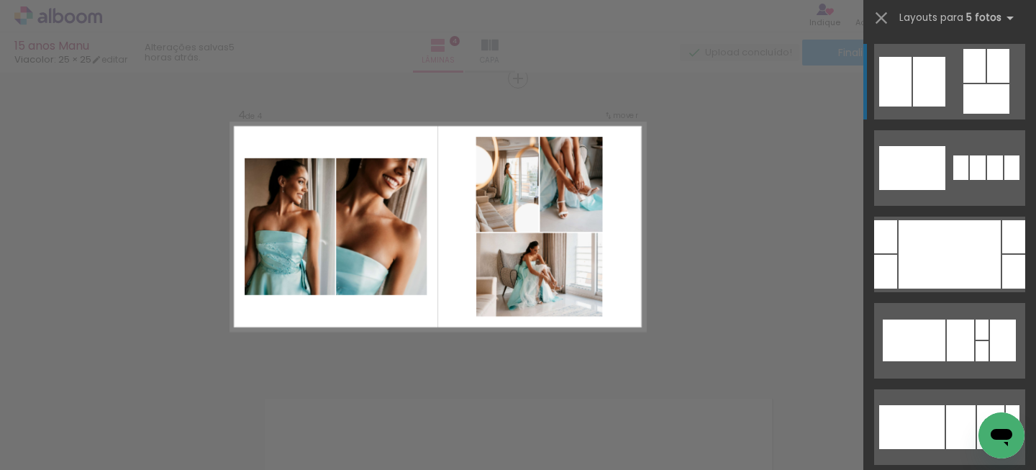
click at [962, 83] on quentale-layouter at bounding box center [950, 82] width 151 height 76
click at [959, 101] on quentale-layouter at bounding box center [950, 82] width 151 height 76
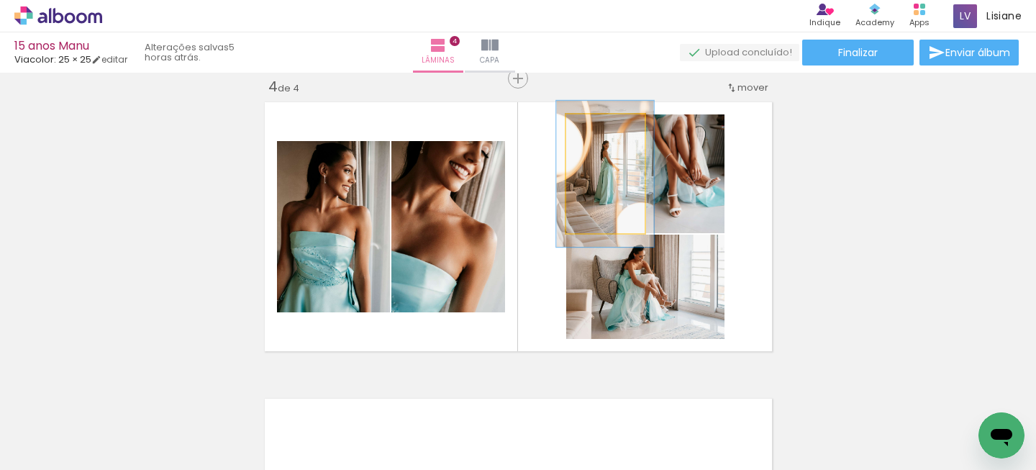
type paper-slider "123"
click at [610, 130] on div at bounding box center [601, 129] width 23 height 23
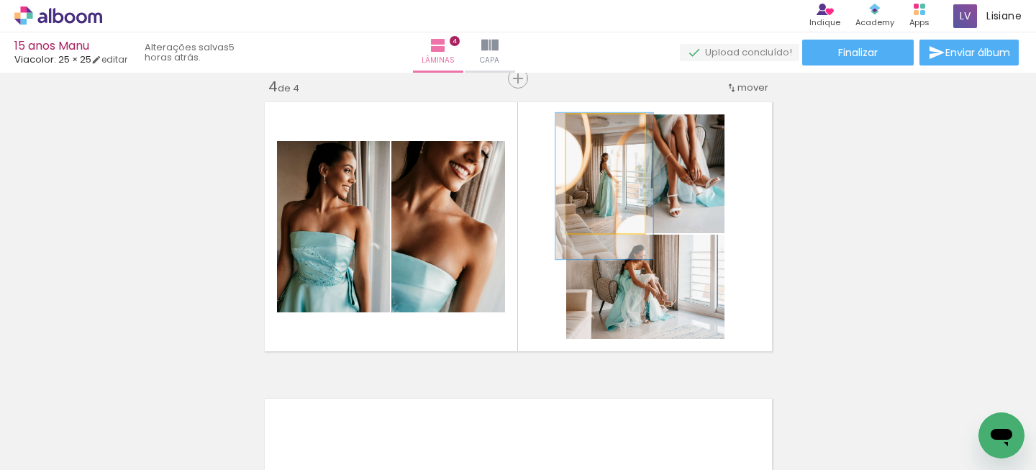
drag, startPoint x: 636, startPoint y: 214, endPoint x: 635, endPoint y: 226, distance: 11.5
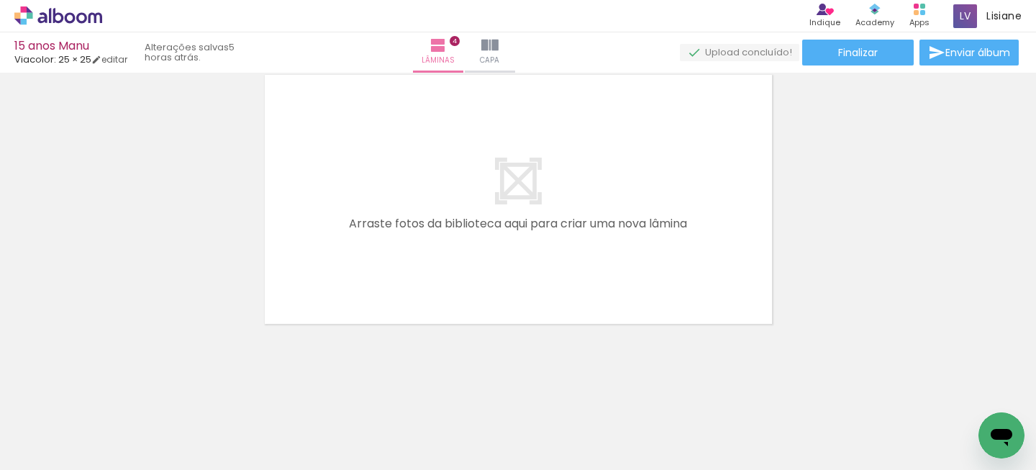
scroll to position [0, 1151]
drag, startPoint x: 307, startPoint y: 413, endPoint x: 419, endPoint y: 329, distance: 140.4
click at [420, 332] on quentale-workspace at bounding box center [518, 235] width 1036 height 470
drag, startPoint x: 374, startPoint y: 428, endPoint x: 450, endPoint y: 325, distance: 128.1
click at [450, 325] on quentale-workspace at bounding box center [518, 235] width 1036 height 470
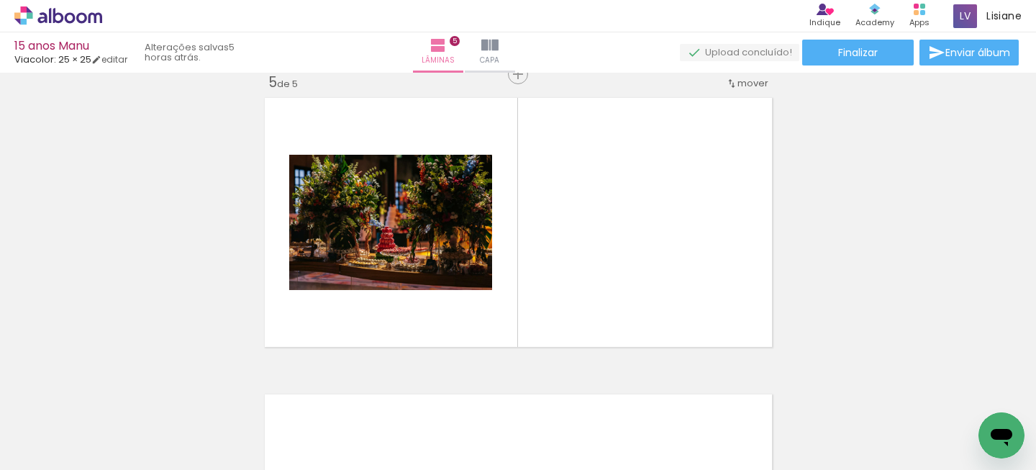
scroll to position [1204, 0]
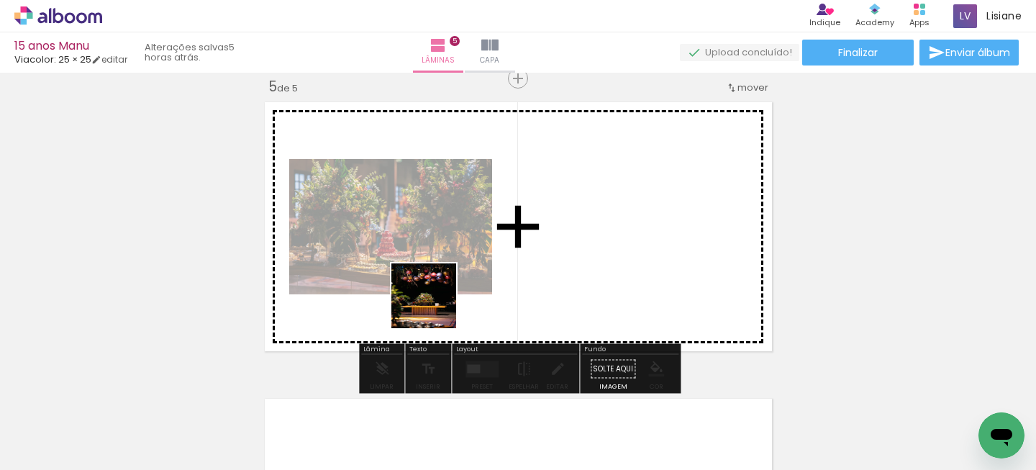
drag, startPoint x: 260, startPoint y: 438, endPoint x: 433, endPoint y: 322, distance: 207.6
click at [438, 303] on quentale-workspace at bounding box center [518, 235] width 1036 height 470
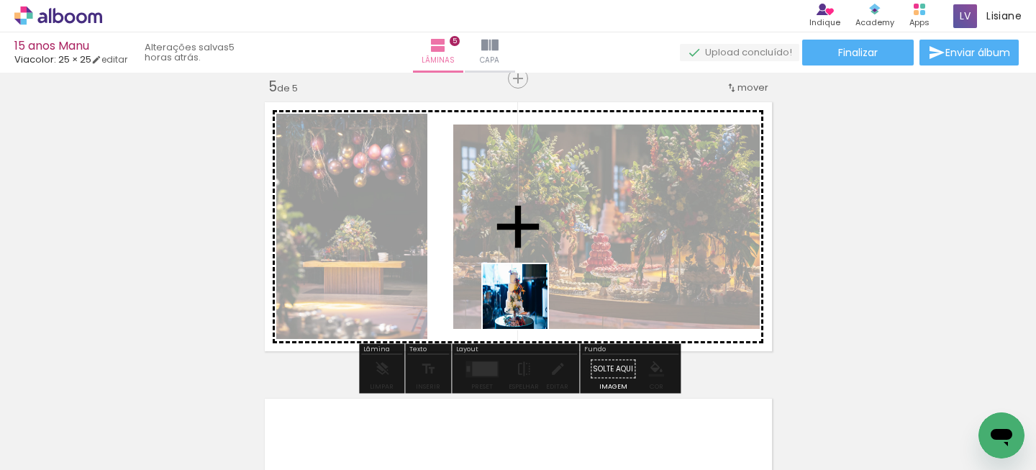
drag, startPoint x: 456, startPoint y: 431, endPoint x: 530, endPoint y: 316, distance: 137.4
click at [528, 306] on quentale-workspace at bounding box center [518, 235] width 1036 height 470
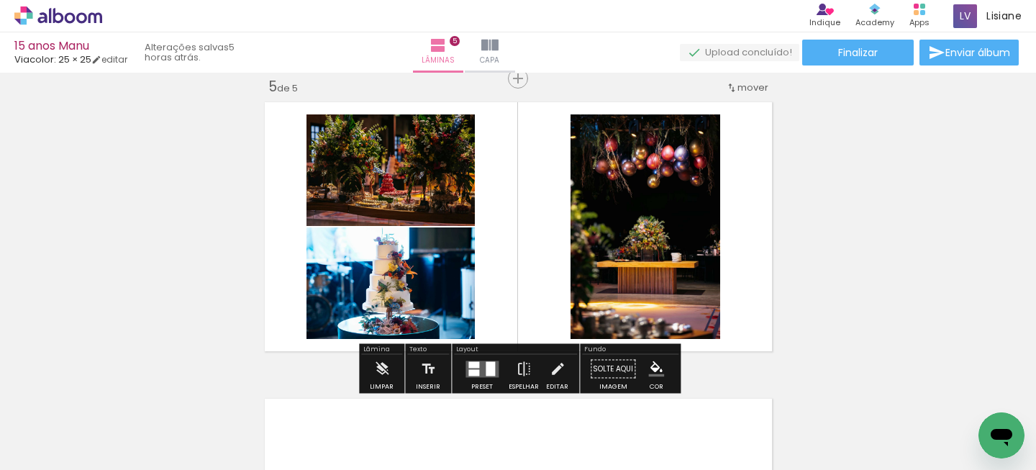
drag, startPoint x: 538, startPoint y: 422, endPoint x: 585, endPoint y: 322, distance: 110.8
click at [560, 274] on quentale-workspace at bounding box center [518, 235] width 1036 height 470
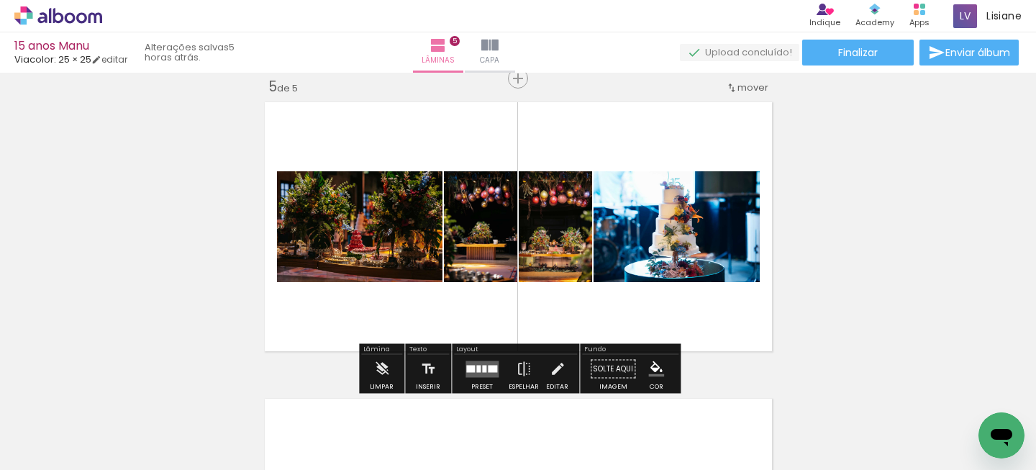
drag, startPoint x: 613, startPoint y: 446, endPoint x: 648, endPoint y: 304, distance: 146.6
click at [615, 310] on quentale-workspace at bounding box center [518, 235] width 1036 height 470
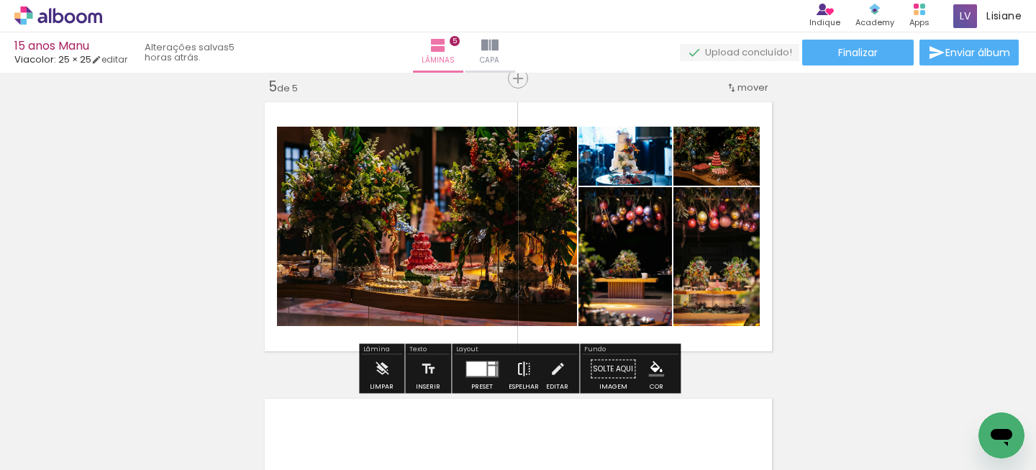
click at [518, 366] on iron-icon at bounding box center [524, 369] width 16 height 29
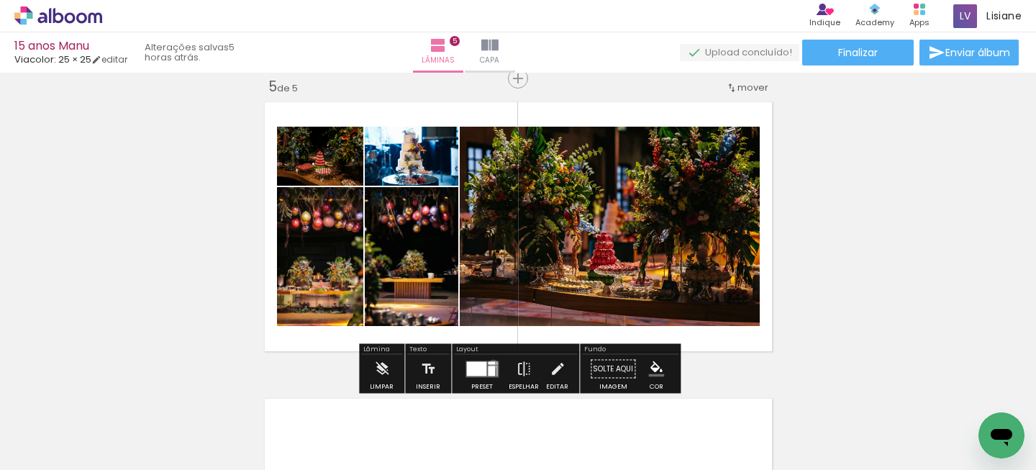
click at [490, 363] on quentale-layouter at bounding box center [482, 369] width 33 height 17
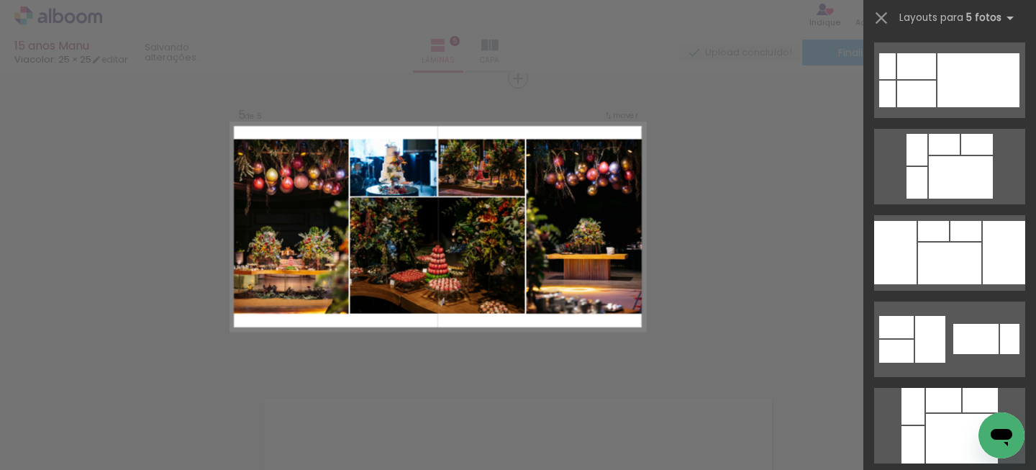
scroll to position [438, 0]
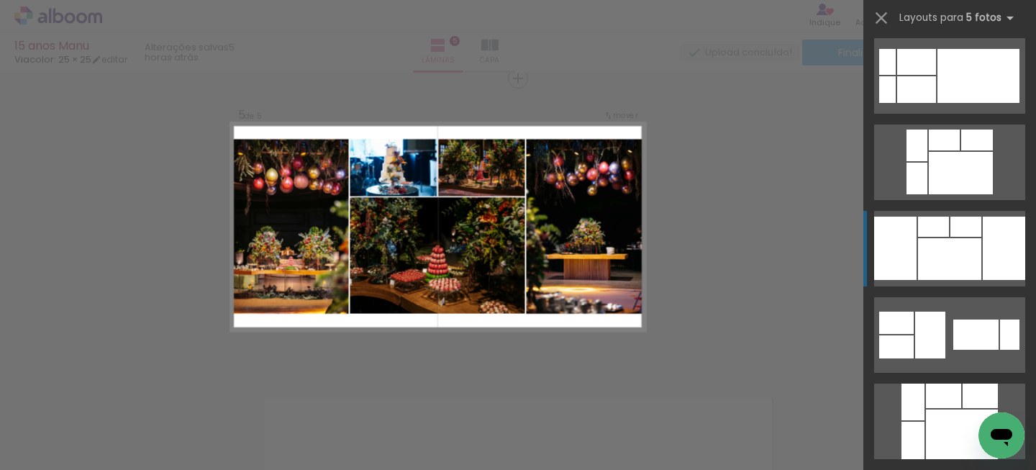
click at [924, 261] on div at bounding box center [949, 259] width 63 height 42
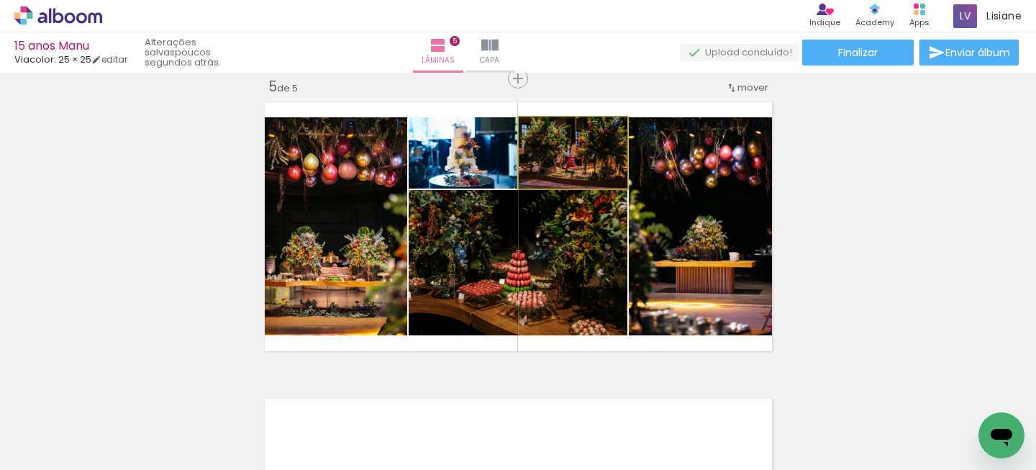
drag, startPoint x: 605, startPoint y: 173, endPoint x: 888, endPoint y: 192, distance: 284.2
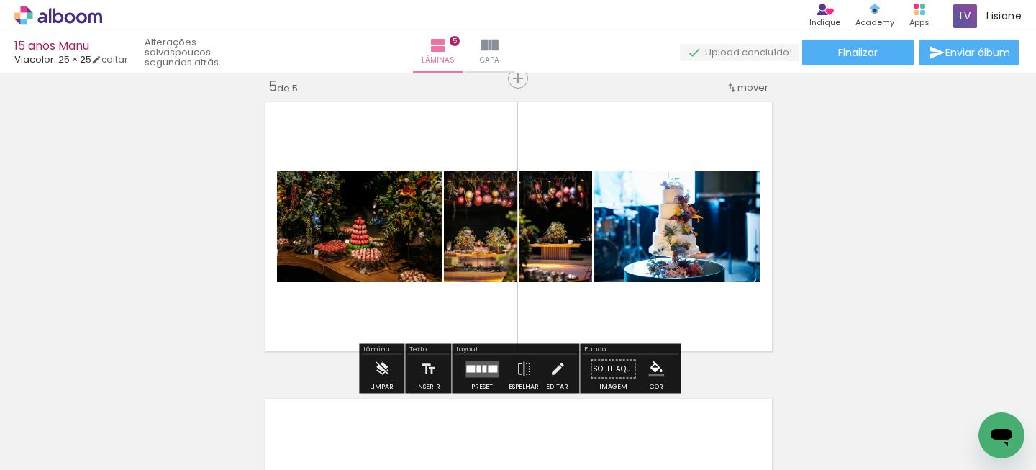
click at [471, 353] on div "Layout" at bounding box center [515, 350] width 123 height 9
click at [479, 361] on quentale-layouter at bounding box center [482, 369] width 33 height 17
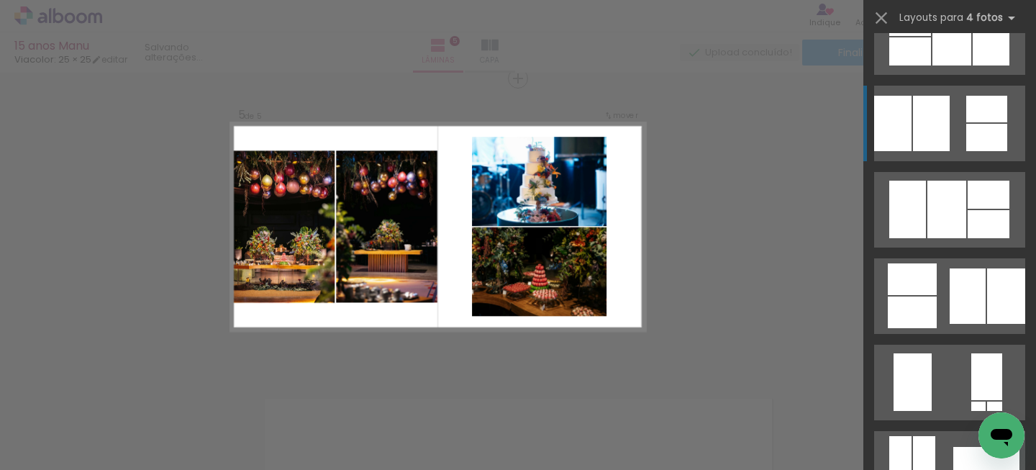
scroll to position [736, 0]
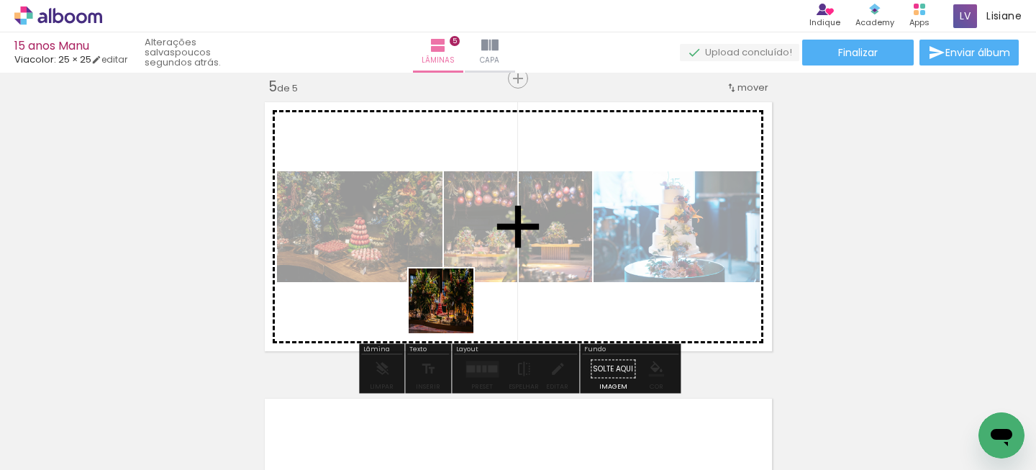
drag, startPoint x: 363, startPoint y: 425, endPoint x: 475, endPoint y: 282, distance: 181.0
click at [475, 282] on quentale-workspace at bounding box center [518, 235] width 1036 height 470
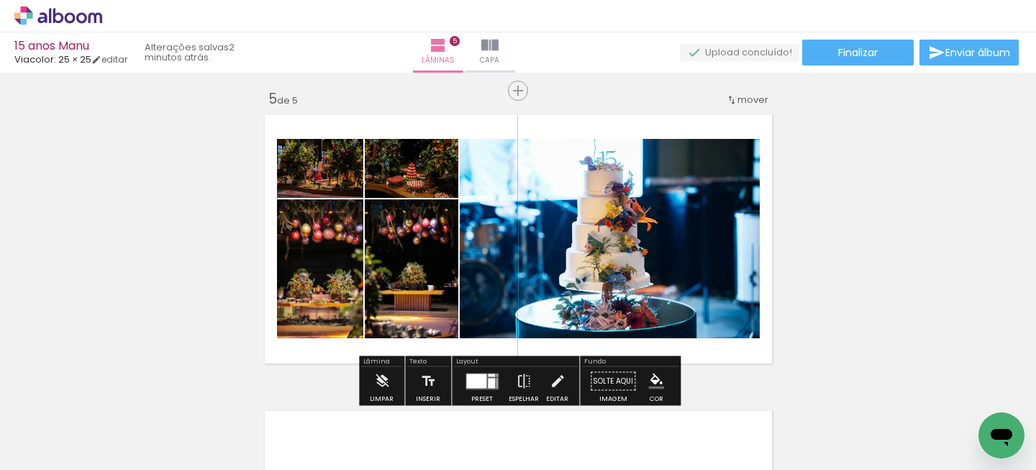
scroll to position [1227, 0]
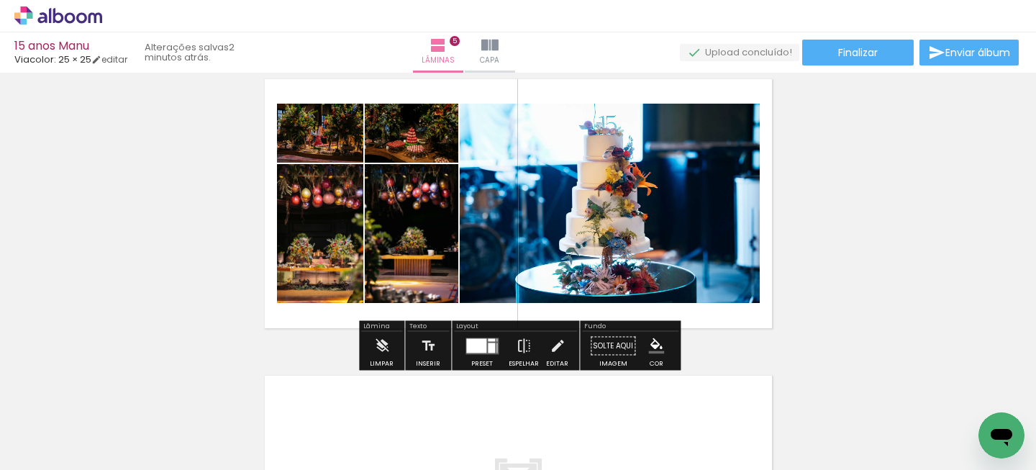
click at [479, 343] on div at bounding box center [476, 345] width 20 height 14
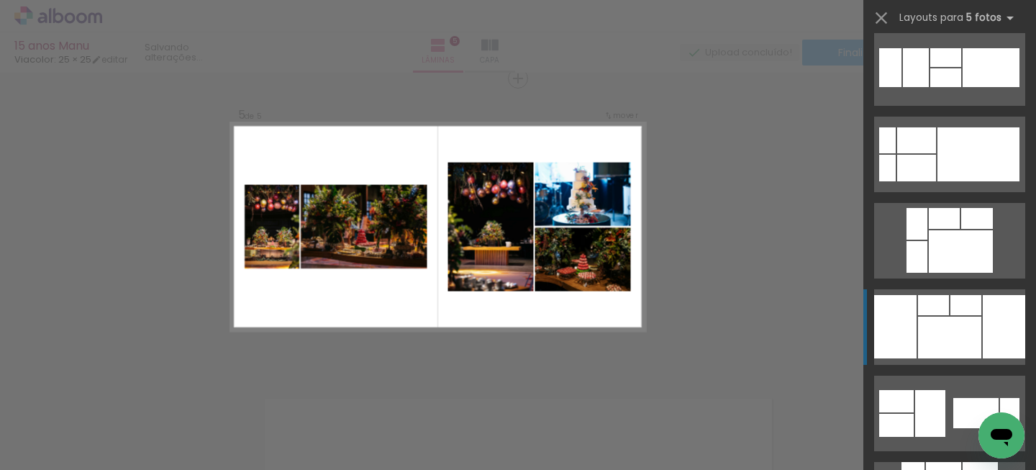
scroll to position [363, 0]
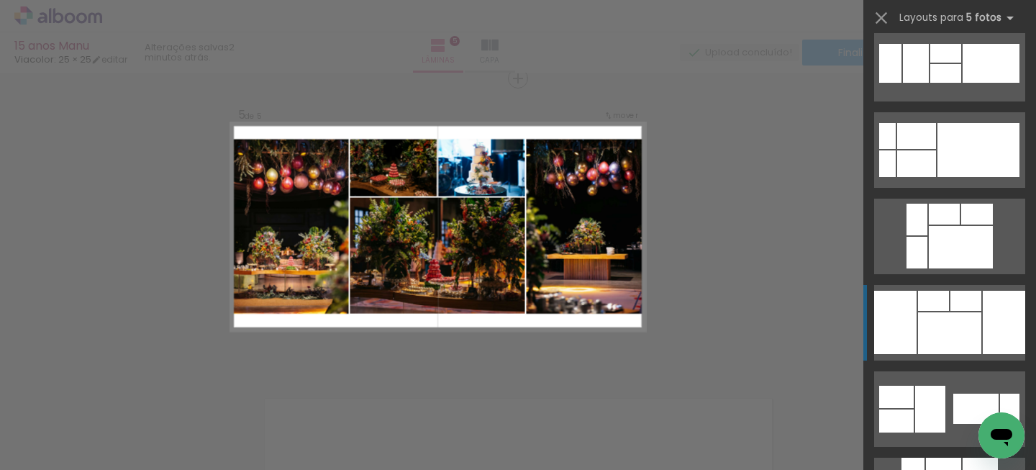
click at [957, 346] on div at bounding box center [949, 333] width 63 height 42
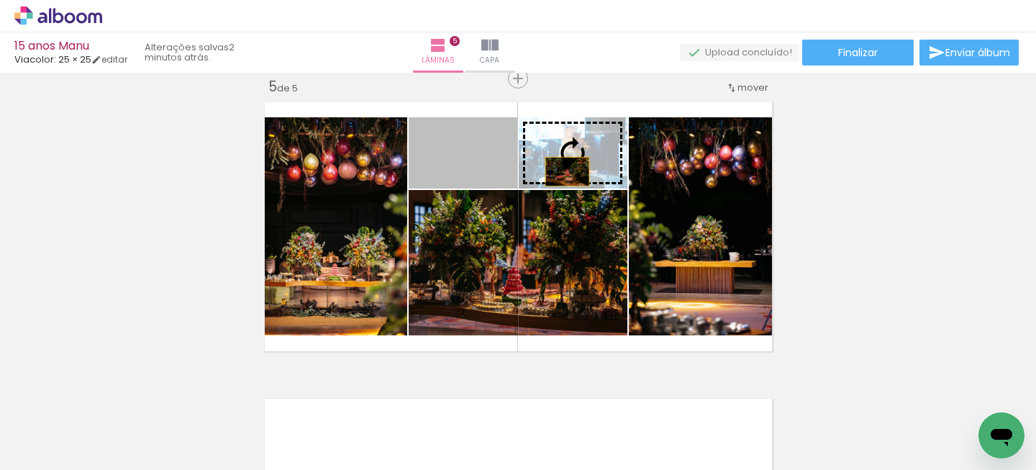
drag, startPoint x: 499, startPoint y: 171, endPoint x: 578, endPoint y: 168, distance: 79.3
click at [0, 0] on slot at bounding box center [0, 0] width 0 height 0
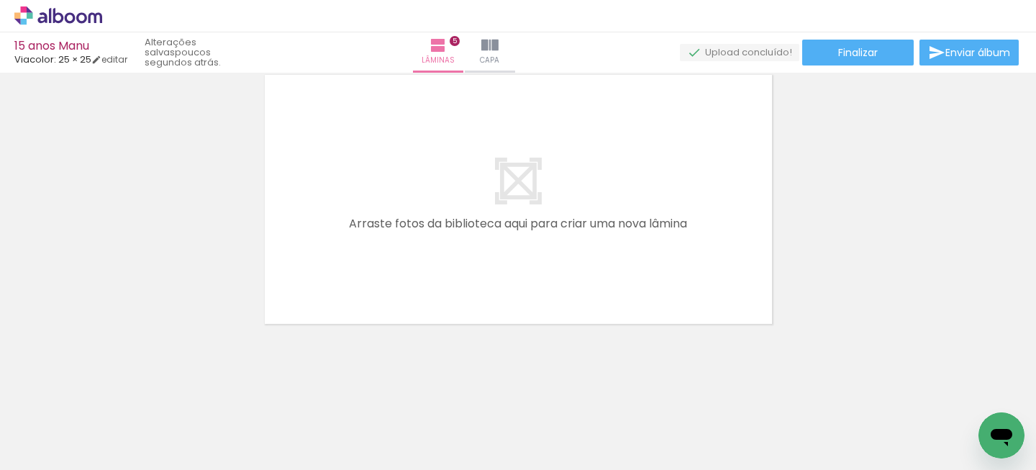
scroll to position [0, 1450]
drag, startPoint x: 396, startPoint y: 441, endPoint x: 424, endPoint y: 354, distance: 90.8
click at [423, 359] on quentale-workspace at bounding box center [518, 235] width 1036 height 470
drag, startPoint x: 483, startPoint y: 428, endPoint x: 483, endPoint y: 274, distance: 154.0
click at [483, 270] on quentale-workspace at bounding box center [518, 235] width 1036 height 470
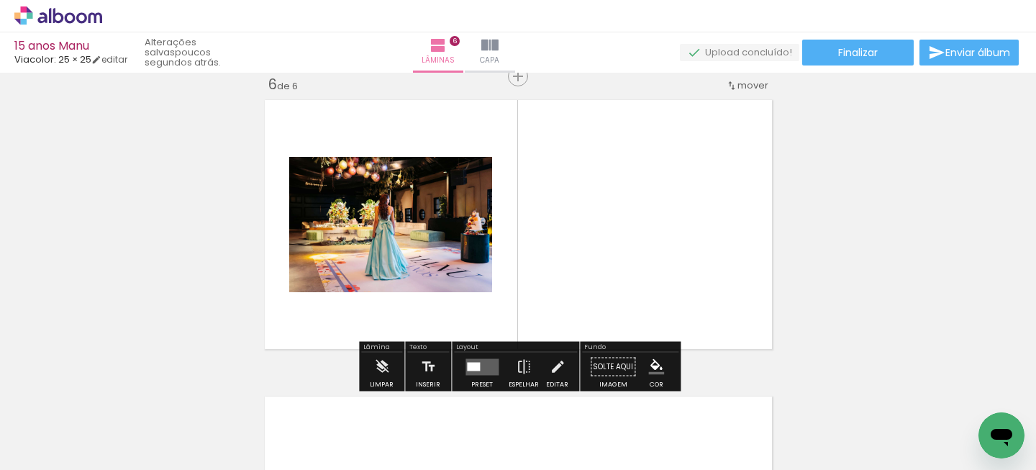
scroll to position [1501, 0]
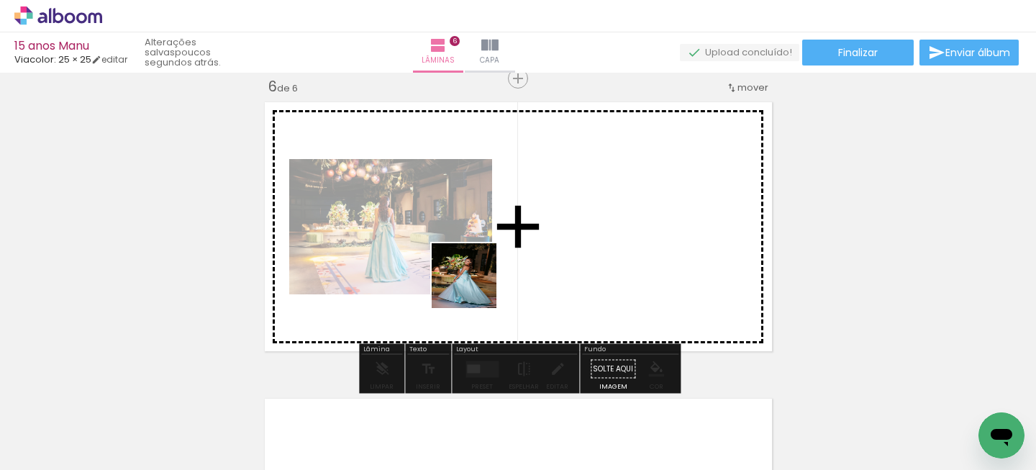
drag, startPoint x: 393, startPoint y: 420, endPoint x: 563, endPoint y: 187, distance: 287.9
click at [566, 189] on quentale-workspace at bounding box center [518, 235] width 1036 height 470
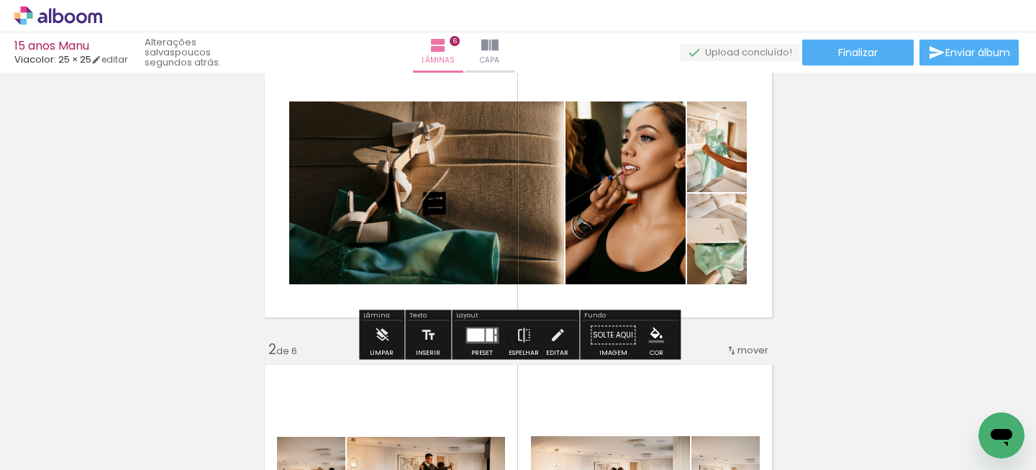
scroll to position [0, 0]
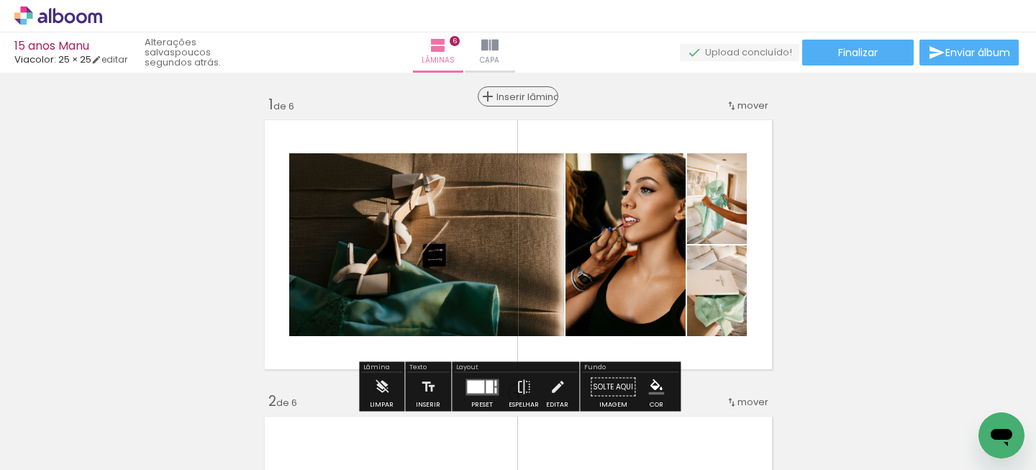
click at [515, 96] on span "Inserir lâmina" at bounding box center [525, 96] width 56 height 9
